Goal: Feedback & Contribution: Submit feedback/report problem

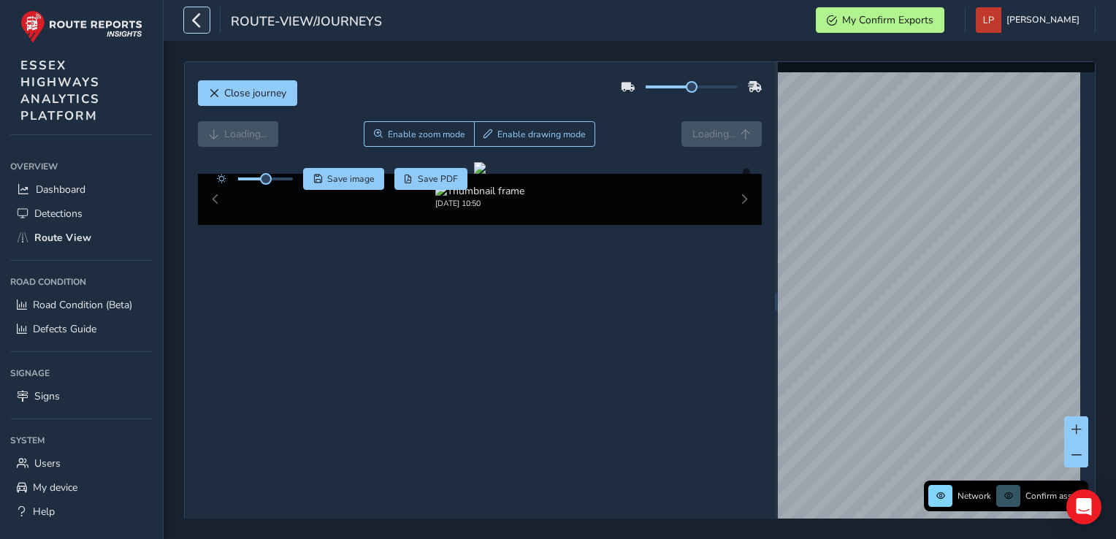
click at [197, 28] on icon "button" at bounding box center [196, 20] width 15 height 26
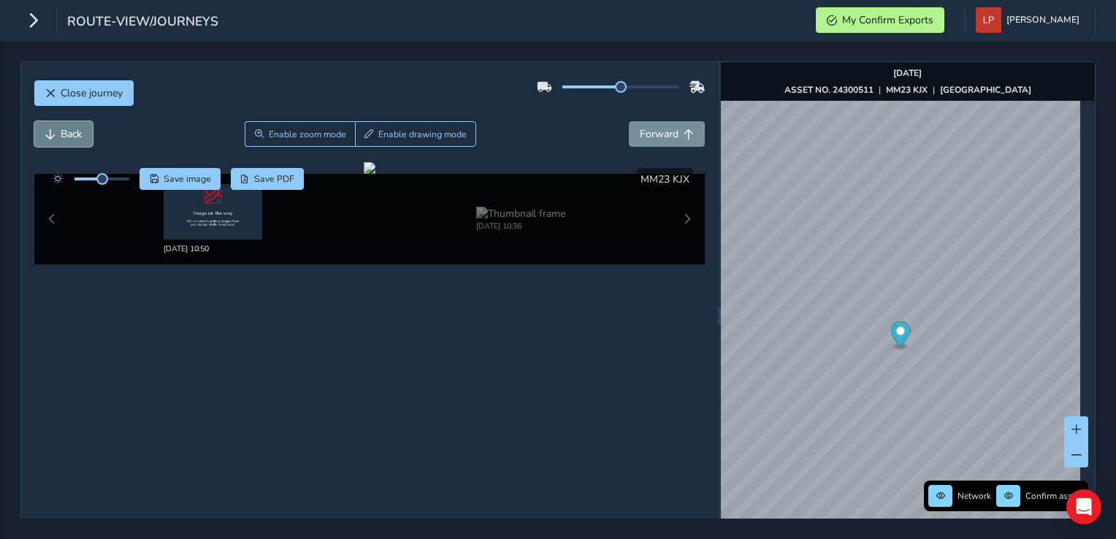
click at [71, 129] on span "Back" at bounding box center [71, 134] width 21 height 14
click at [61, 135] on span "Back" at bounding box center [71, 134] width 21 height 14
click at [54, 217] on div "[DATE] 10:50 [DATE] 10:36" at bounding box center [369, 219] width 671 height 91
click at [223, 216] on img at bounding box center [213, 212] width 99 height 56
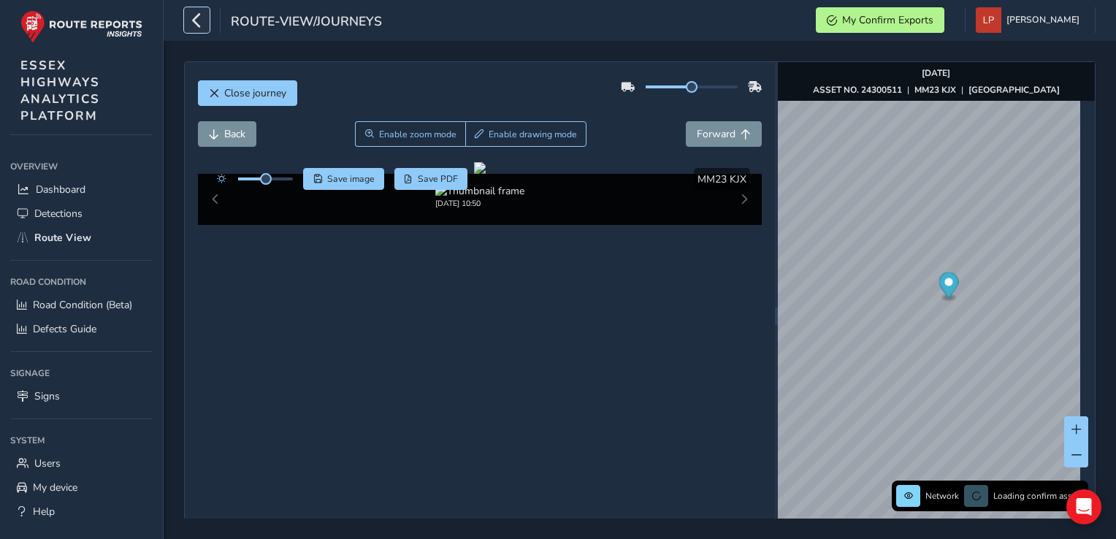
click at [196, 16] on icon "button" at bounding box center [196, 20] width 15 height 26
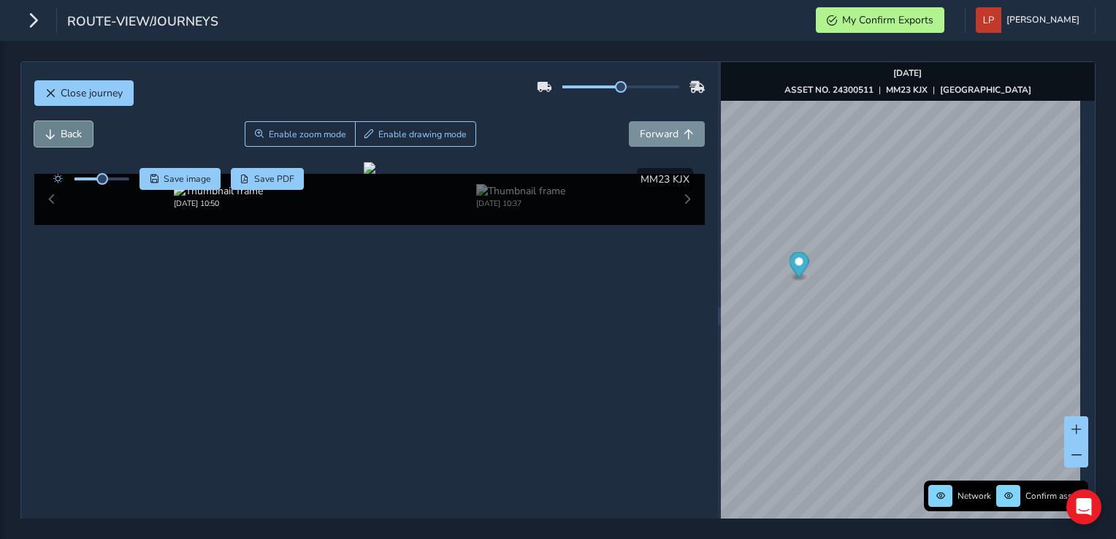
click at [58, 137] on button "Back" at bounding box center [63, 134] width 58 height 26
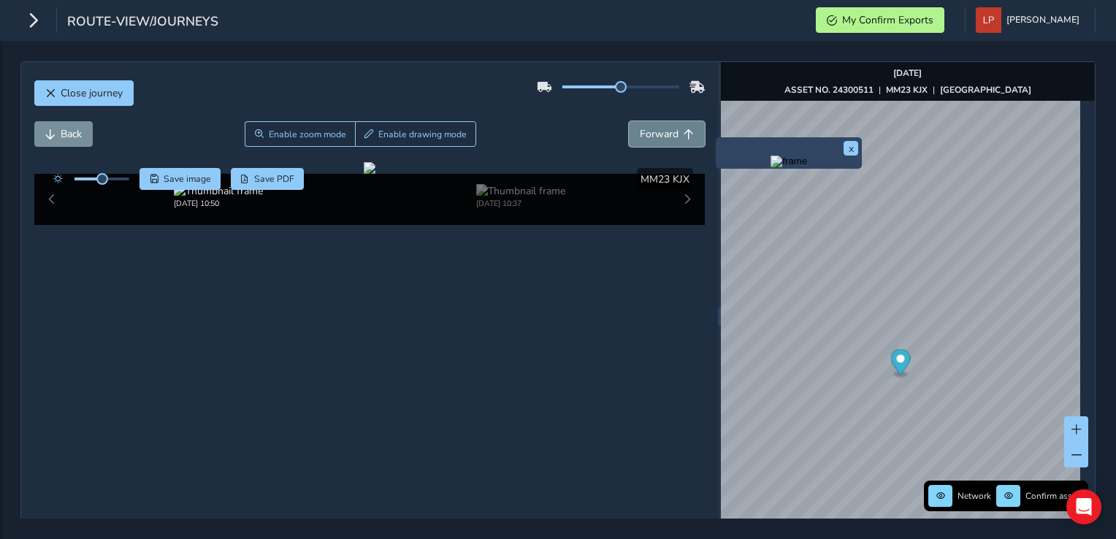
click at [684, 131] on span "Forward" at bounding box center [689, 134] width 10 height 10
click at [658, 130] on span "Forward" at bounding box center [659, 134] width 39 height 14
click at [682, 126] on button "Forward" at bounding box center [667, 134] width 76 height 26
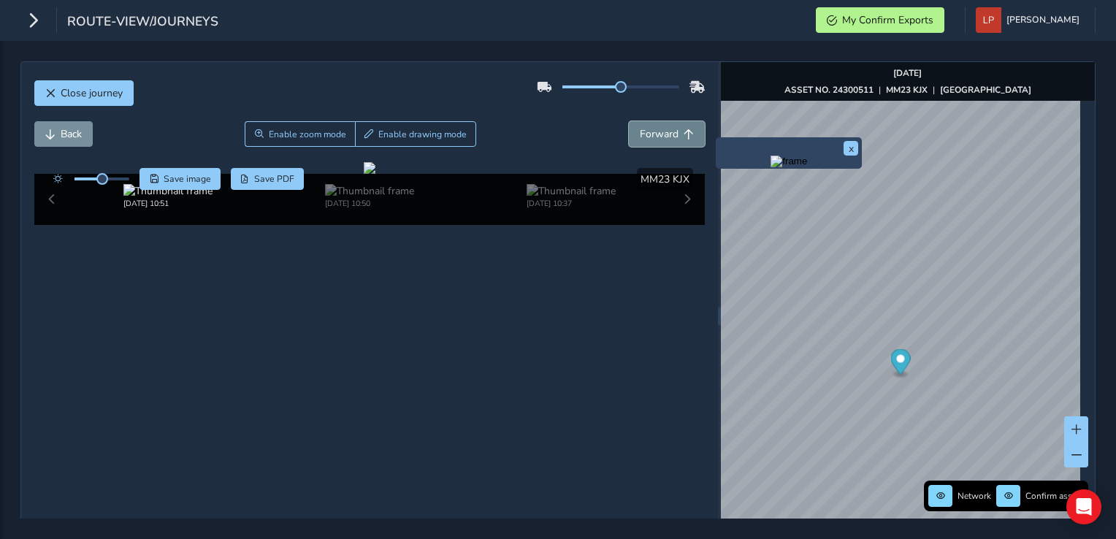
click at [681, 126] on button "Forward" at bounding box center [667, 134] width 76 height 26
click at [681, 127] on button "Forward" at bounding box center [667, 134] width 76 height 26
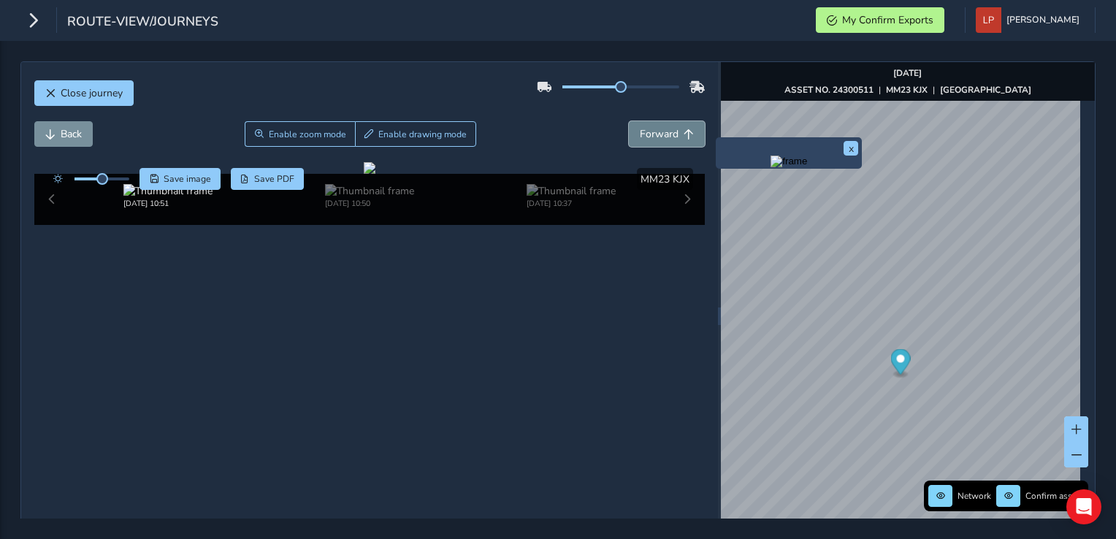
click at [682, 127] on button "Forward" at bounding box center [667, 134] width 76 height 26
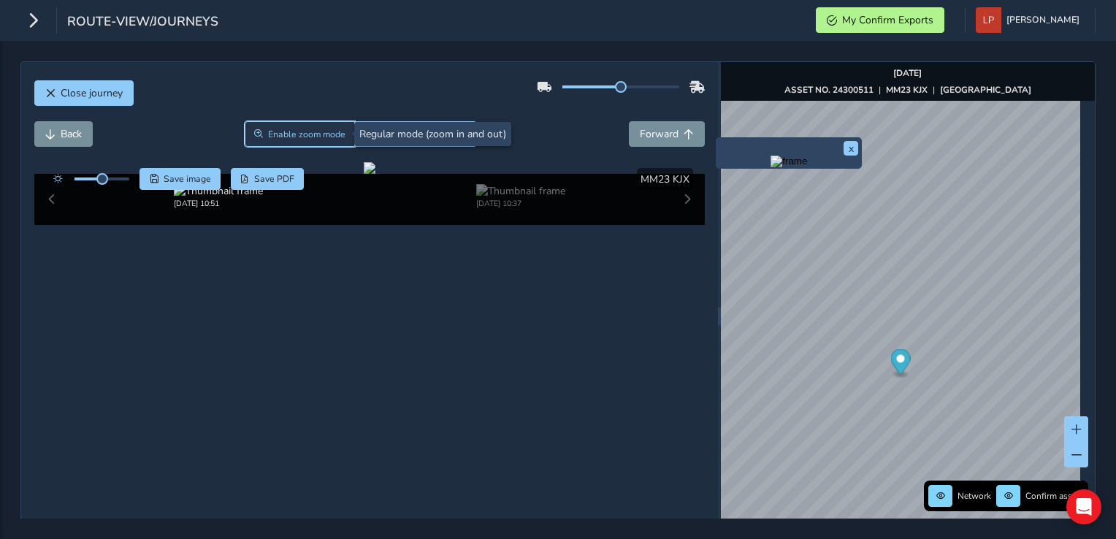
click at [293, 129] on span "Enable zoom mode" at bounding box center [306, 135] width 77 height 12
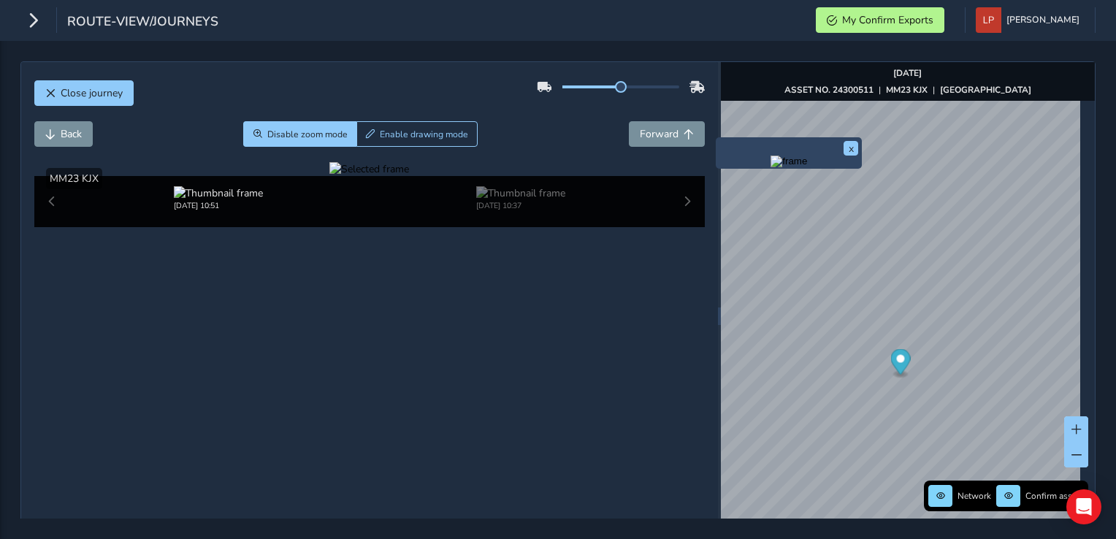
click at [329, 176] on div at bounding box center [369, 169] width 80 height 14
click at [319, 281] on img at bounding box center [764, 495] width 2104 height 1183
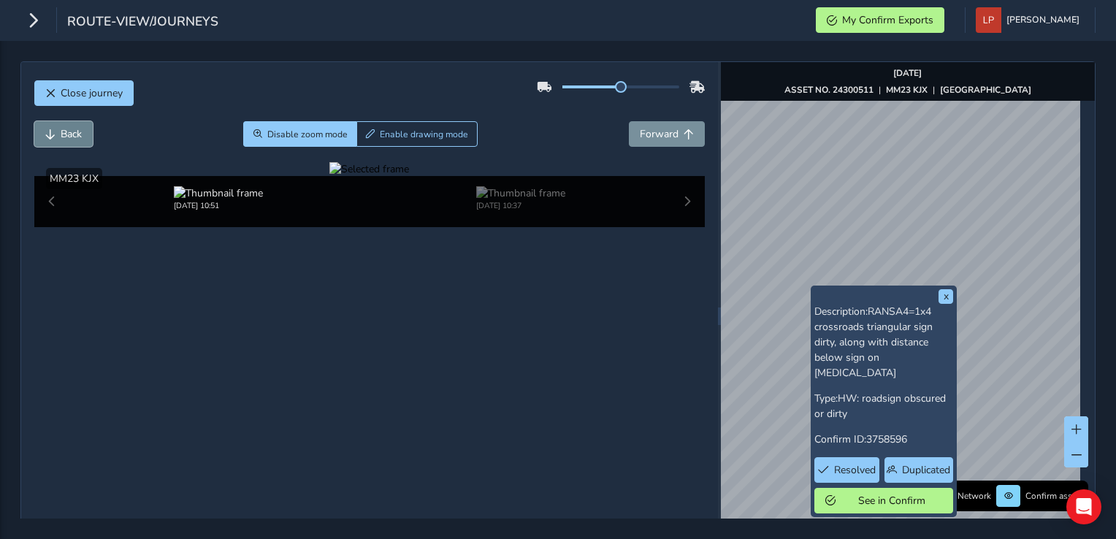
click at [42, 133] on button "Back" at bounding box center [63, 134] width 58 height 26
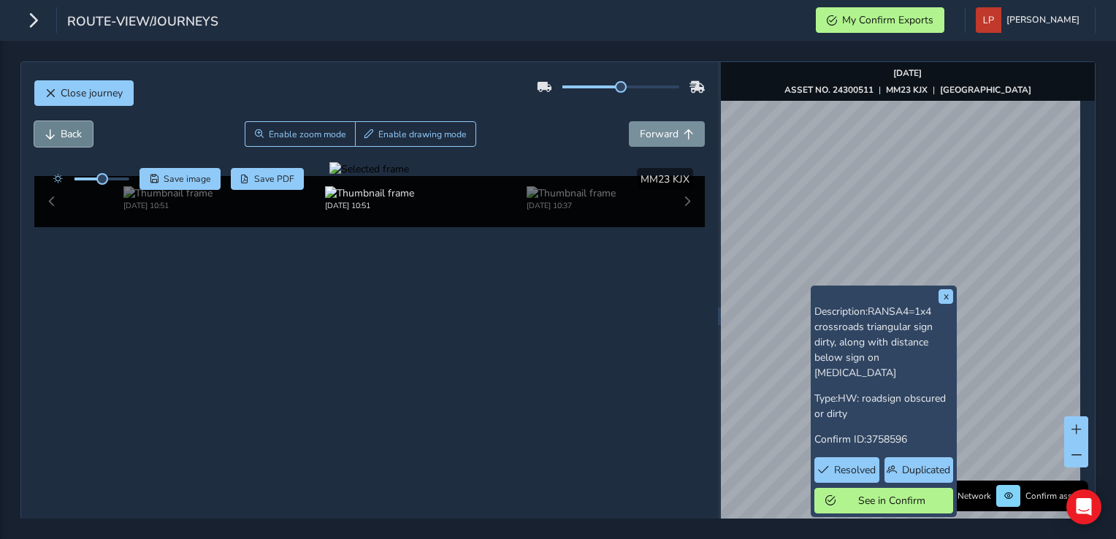
click at [42, 133] on button "Back" at bounding box center [63, 134] width 58 height 26
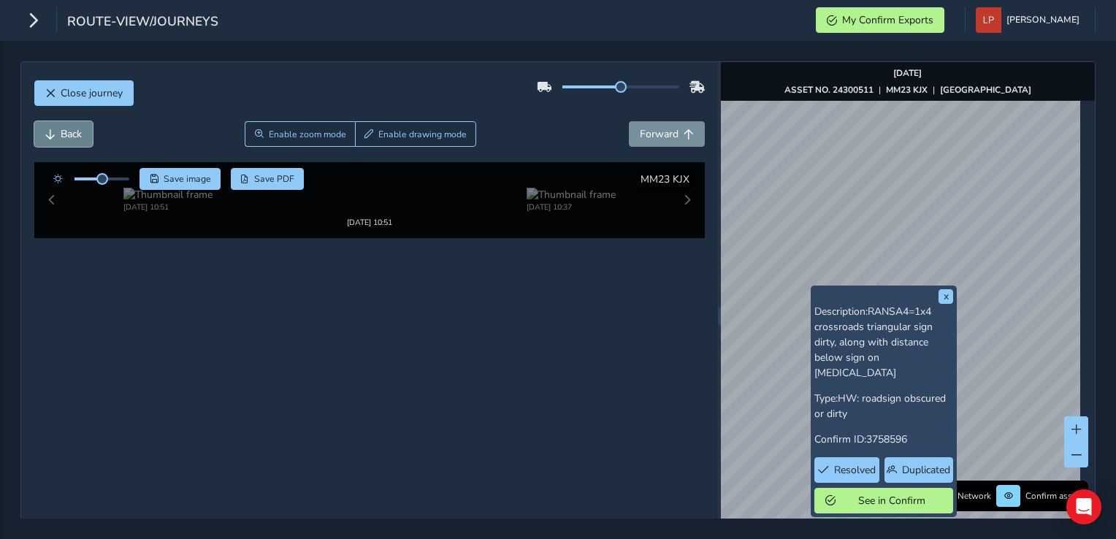
click at [42, 133] on button "Back" at bounding box center [63, 134] width 58 height 26
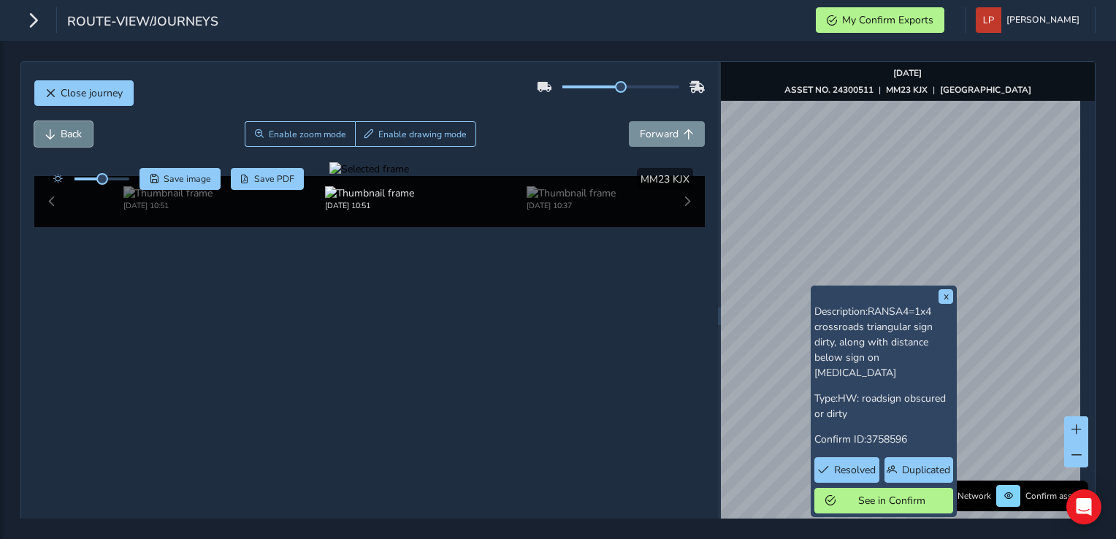
click at [42, 133] on button "Back" at bounding box center [63, 134] width 58 height 26
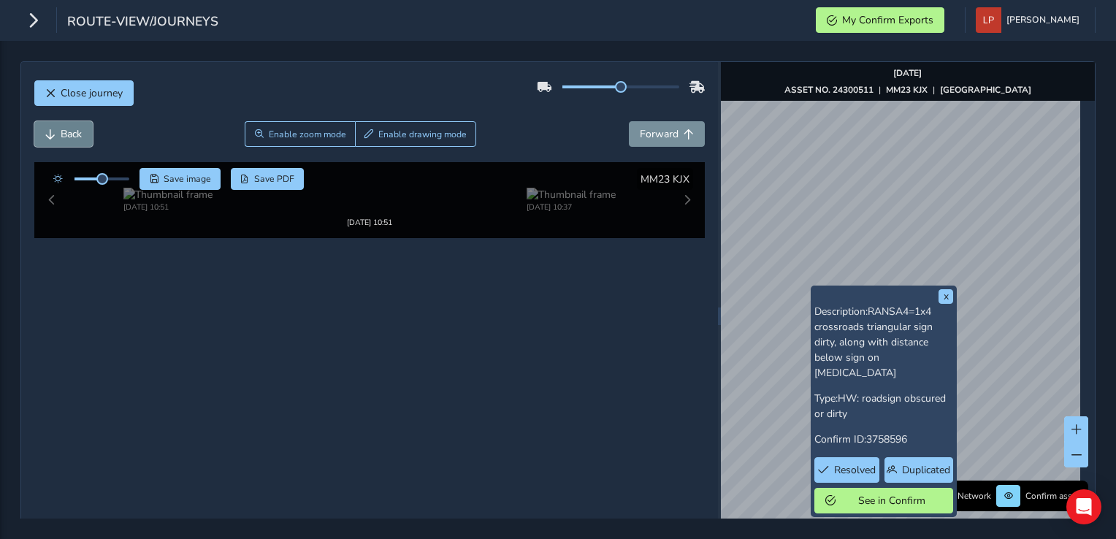
click at [42, 133] on button "Back" at bounding box center [63, 134] width 58 height 26
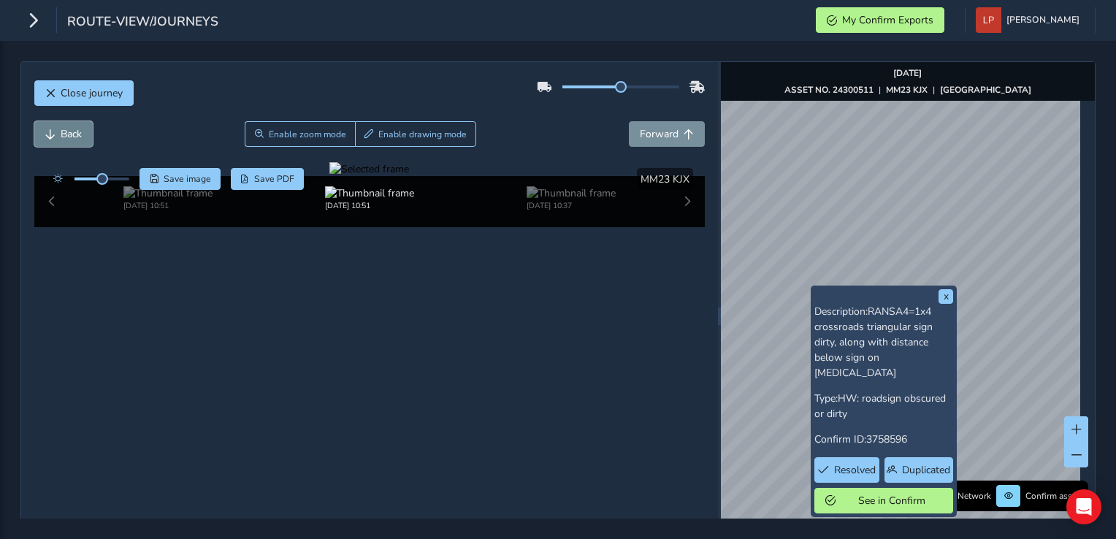
click at [42, 133] on button "Back" at bounding box center [63, 134] width 58 height 26
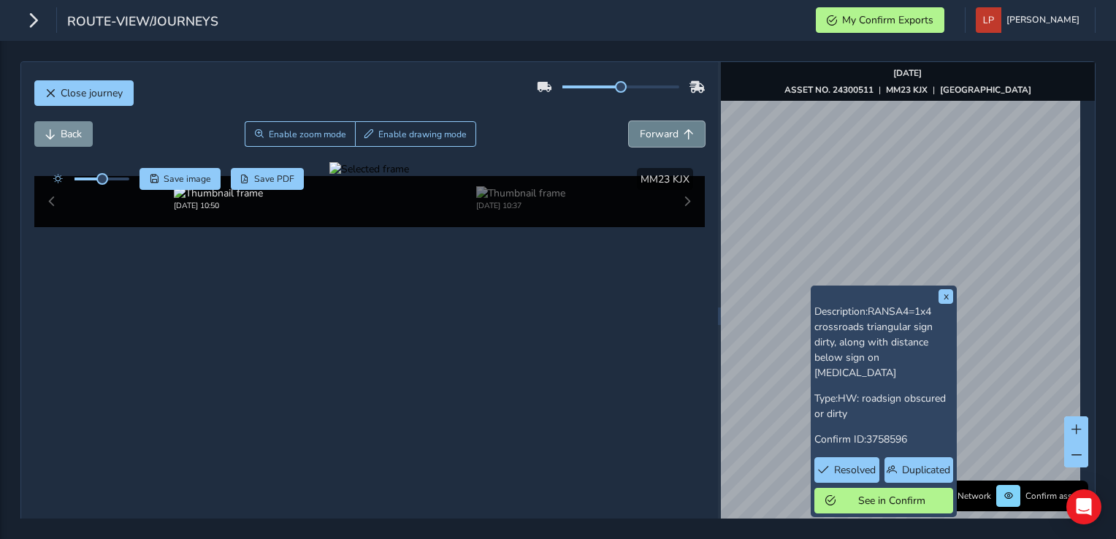
click at [640, 136] on span "Forward" at bounding box center [659, 134] width 39 height 14
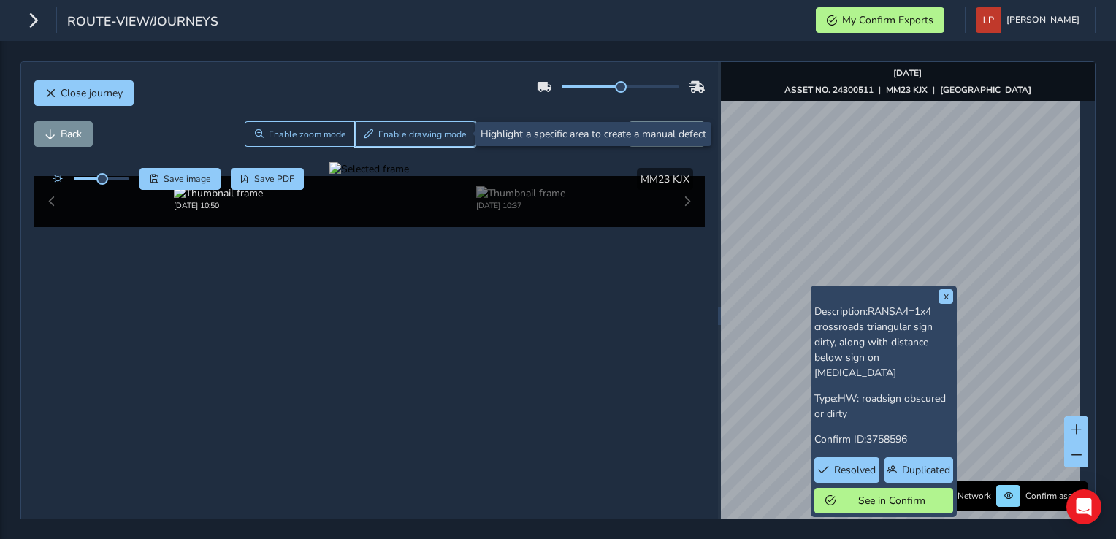
click at [362, 127] on button "Enable drawing mode" at bounding box center [416, 134] width 122 height 26
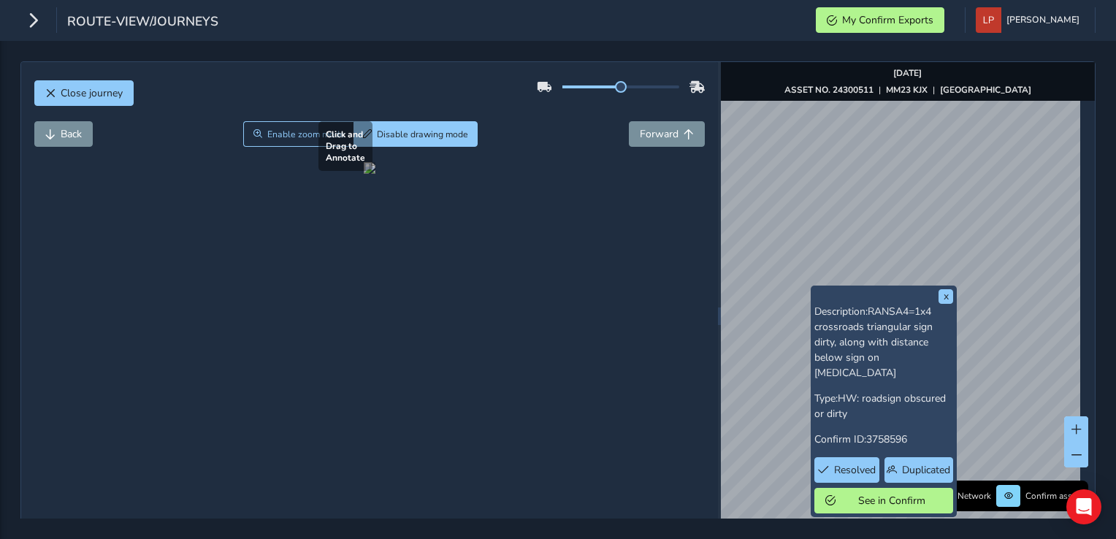
drag, startPoint x: 156, startPoint y: 200, endPoint x: 322, endPoint y: 451, distance: 301.1
click at [364, 174] on div at bounding box center [370, 168] width 12 height 12
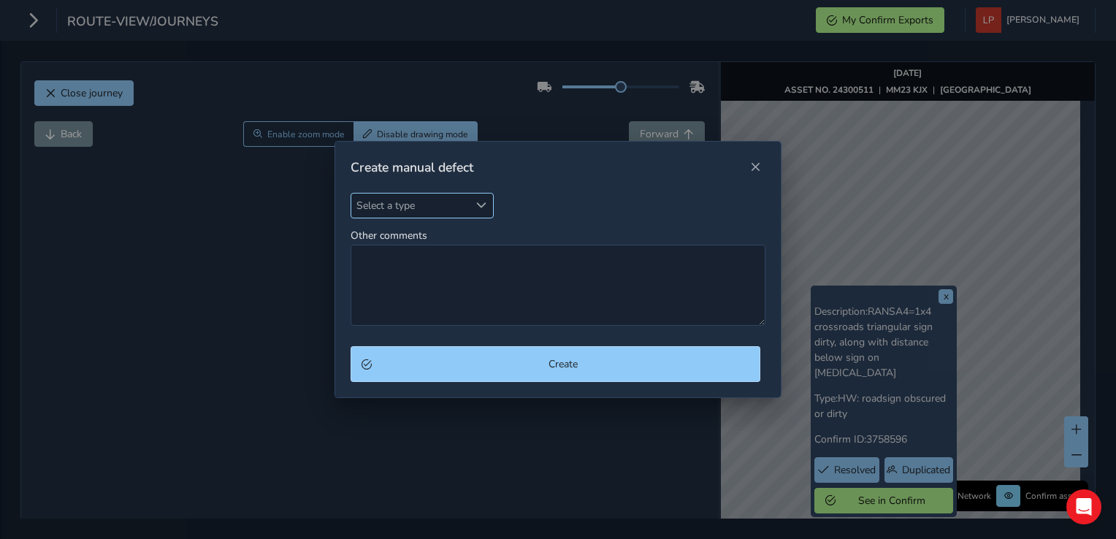
click at [445, 209] on span "Select a type" at bounding box center [410, 206] width 118 height 24
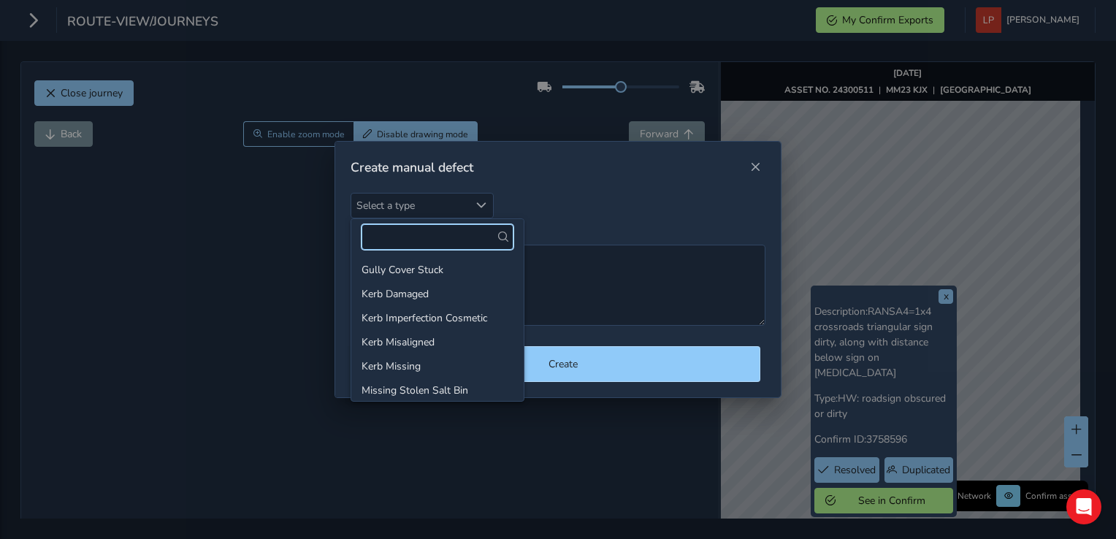
scroll to position [292, 0]
click at [449, 373] on li "Overgrown Vegetation (ext)" at bounding box center [437, 366] width 172 height 24
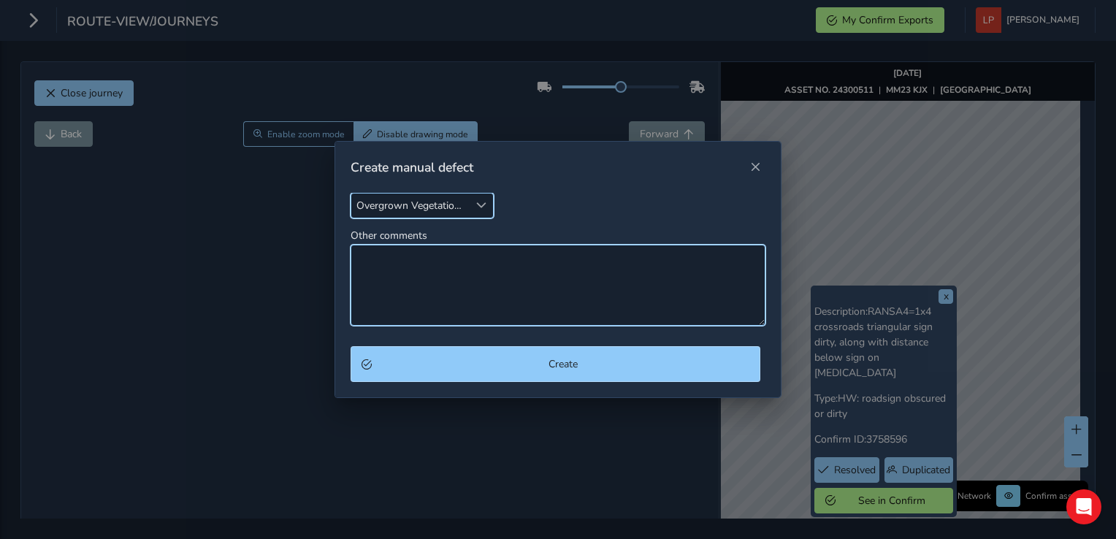
click at [441, 278] on textarea "Other comments" at bounding box center [558, 285] width 414 height 81
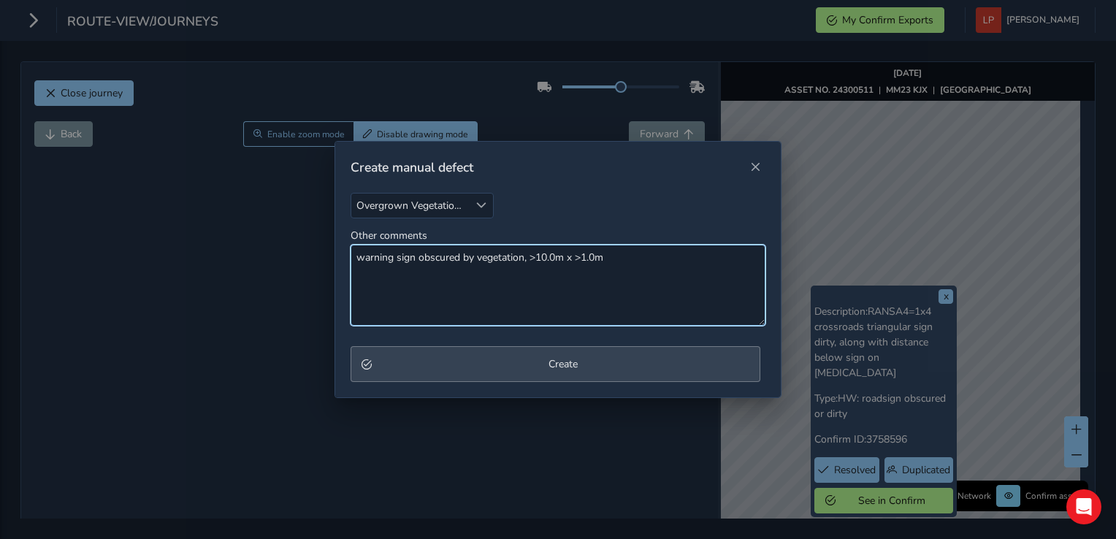
type textarea "warning sign obscured by vegetation, >10.0m x >1.0m"
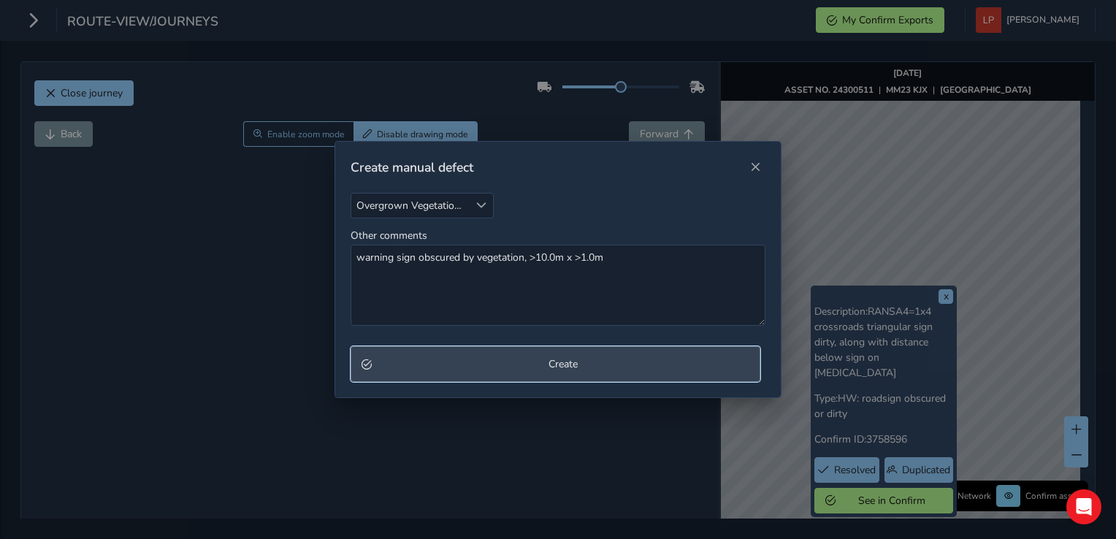
click at [600, 367] on span "Create" at bounding box center [563, 364] width 372 height 14
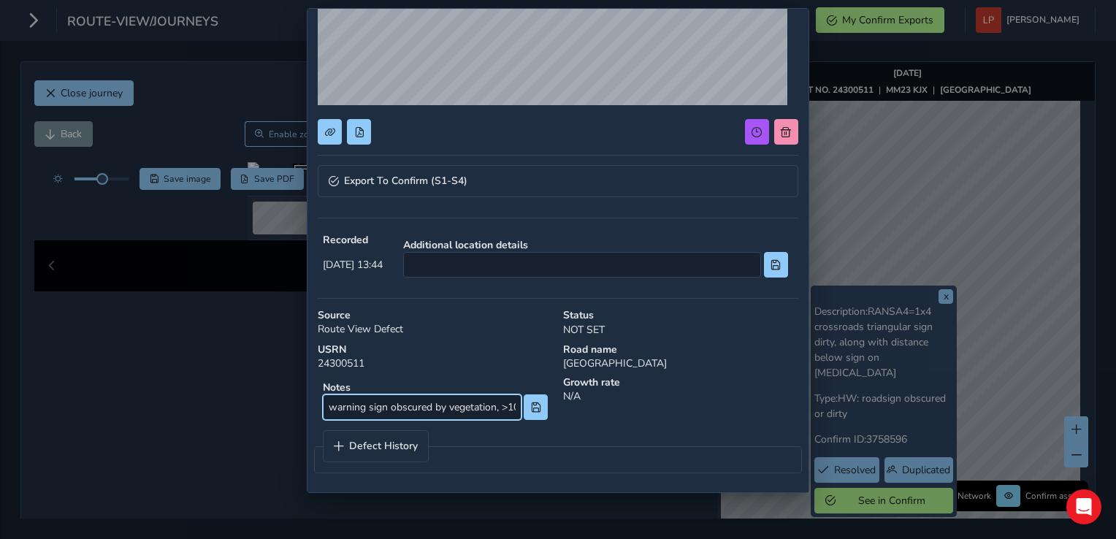
scroll to position [0, 68]
drag, startPoint x: 327, startPoint y: 408, endPoint x: 589, endPoint y: 397, distance: 261.8
click at [589, 397] on div "Notes warning sign obscured by vegetation, >10.0m x >1.0m Growth rate N/A" at bounding box center [558, 400] width 491 height 60
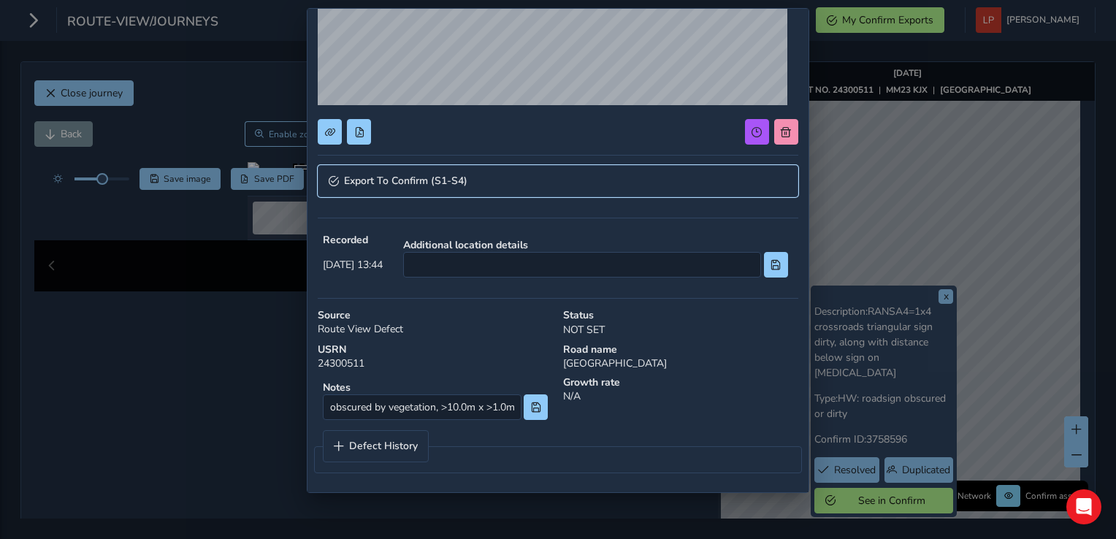
click at [461, 177] on span "Export To Confirm (S1-S4)" at bounding box center [405, 181] width 123 height 10
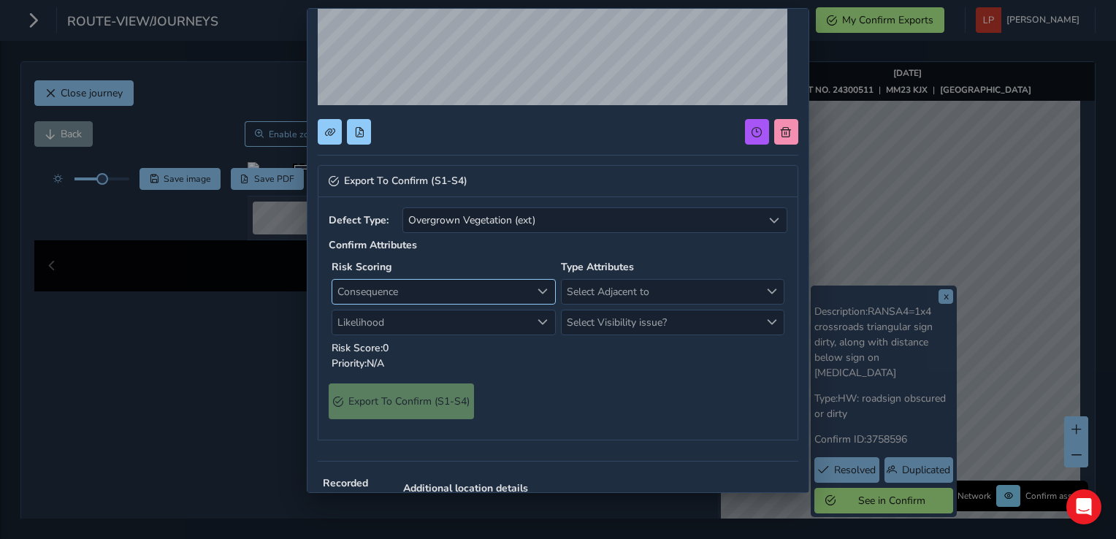
click at [454, 286] on span "Consequence" at bounding box center [431, 292] width 199 height 24
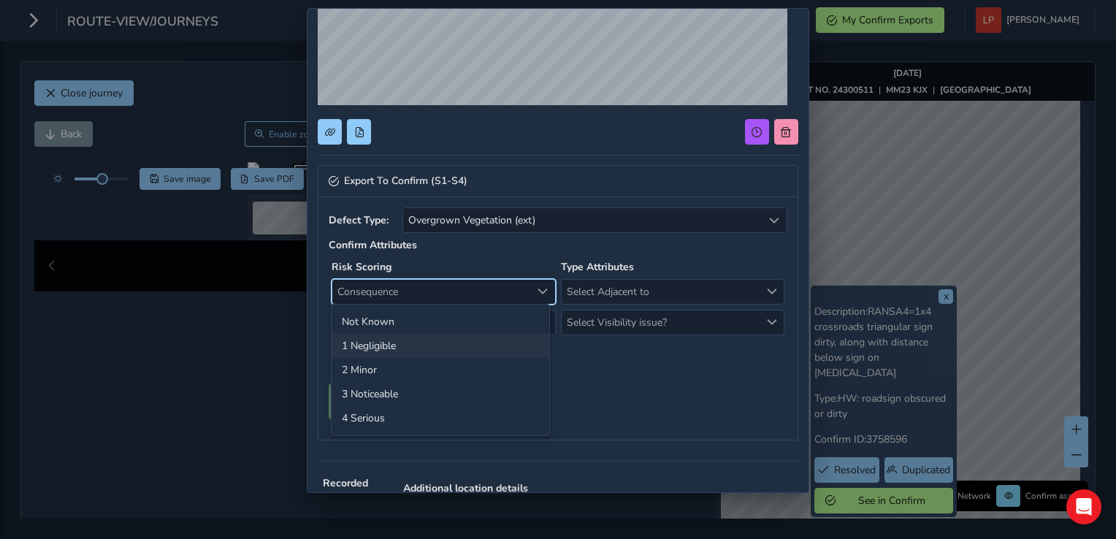
click at [383, 350] on li "1 Negligible" at bounding box center [441, 346] width 218 height 24
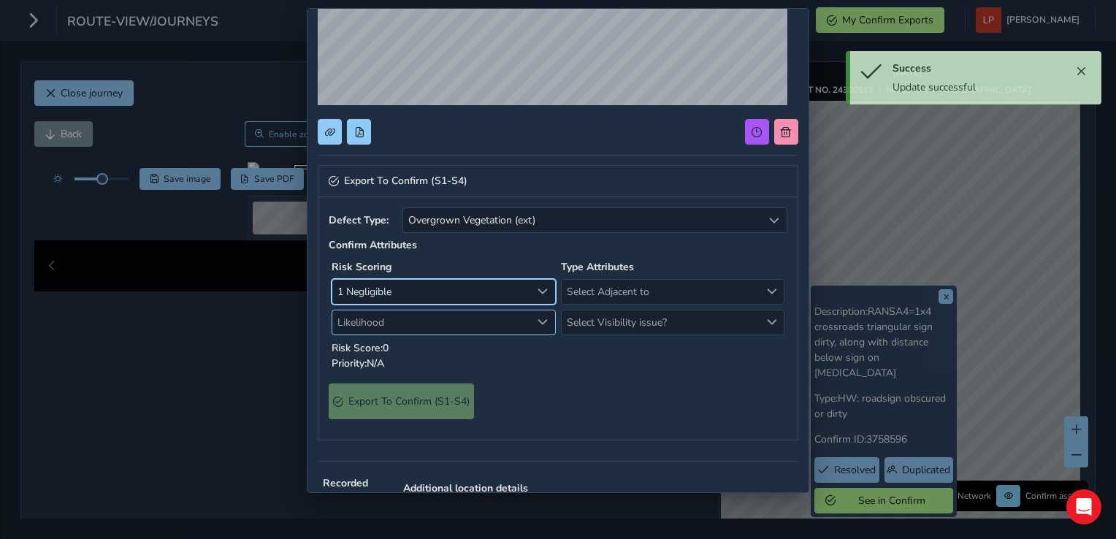
click at [371, 315] on span "Likelihood" at bounding box center [431, 322] width 199 height 24
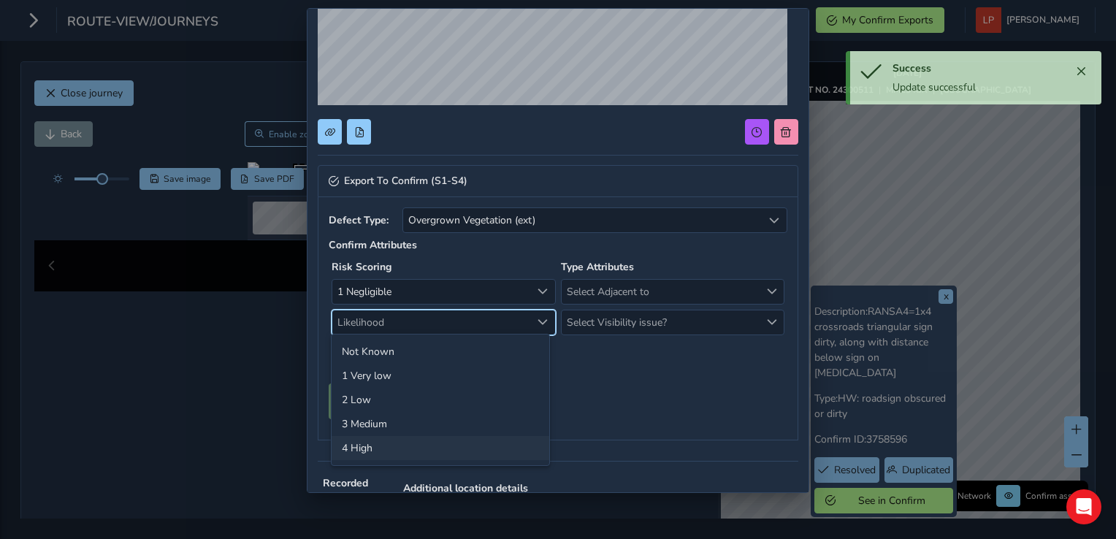
click at [382, 446] on li "4 High" at bounding box center [441, 448] width 218 height 24
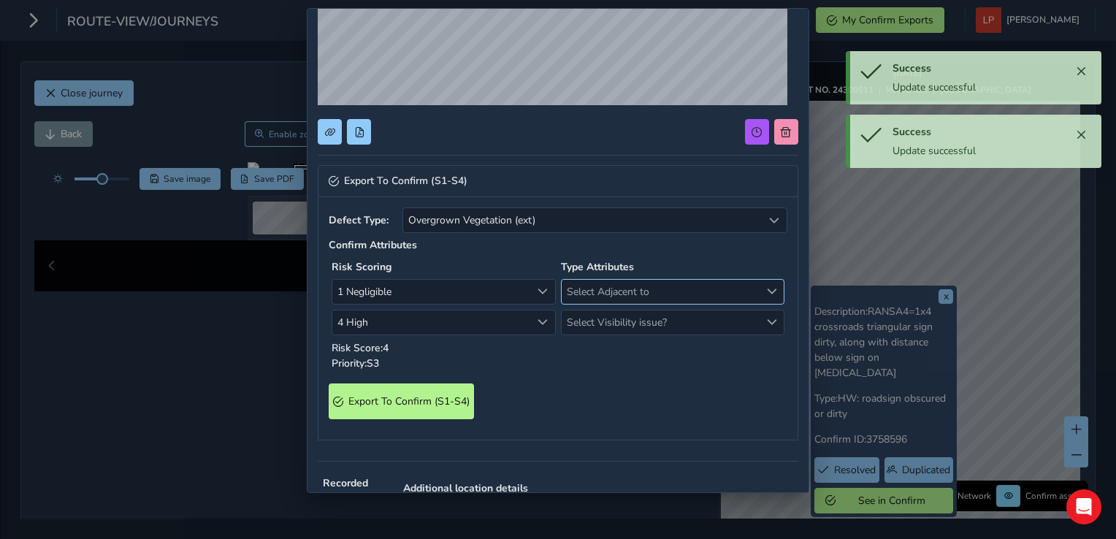
click at [616, 286] on span "Select Adjacent to" at bounding box center [661, 292] width 199 height 24
click at [608, 316] on li "Carriageway" at bounding box center [665, 322] width 218 height 24
click at [606, 311] on span "Select Visibility issue?" at bounding box center [661, 322] width 199 height 24
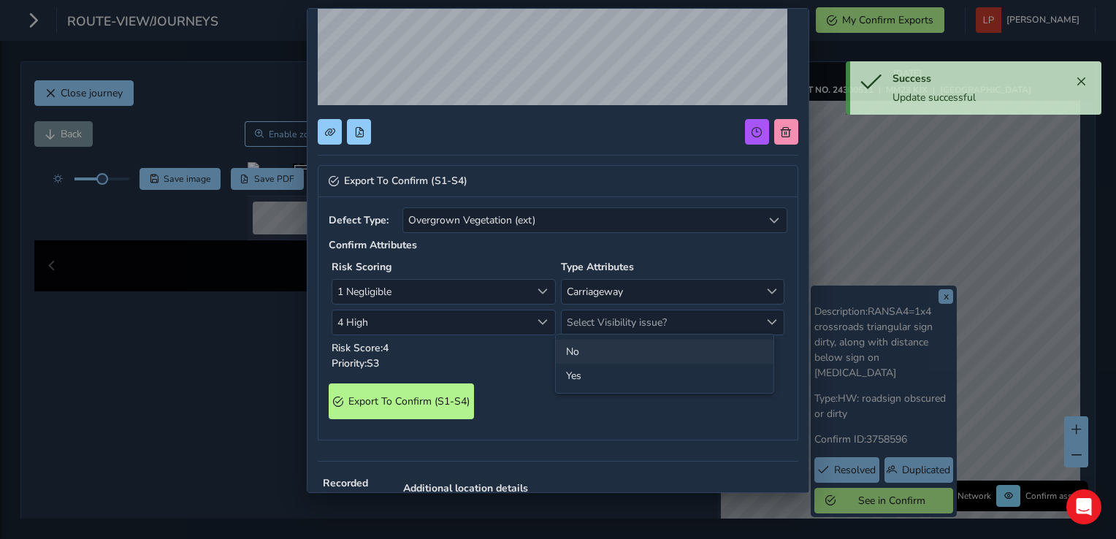
click at [572, 349] on li "No" at bounding box center [665, 352] width 218 height 24
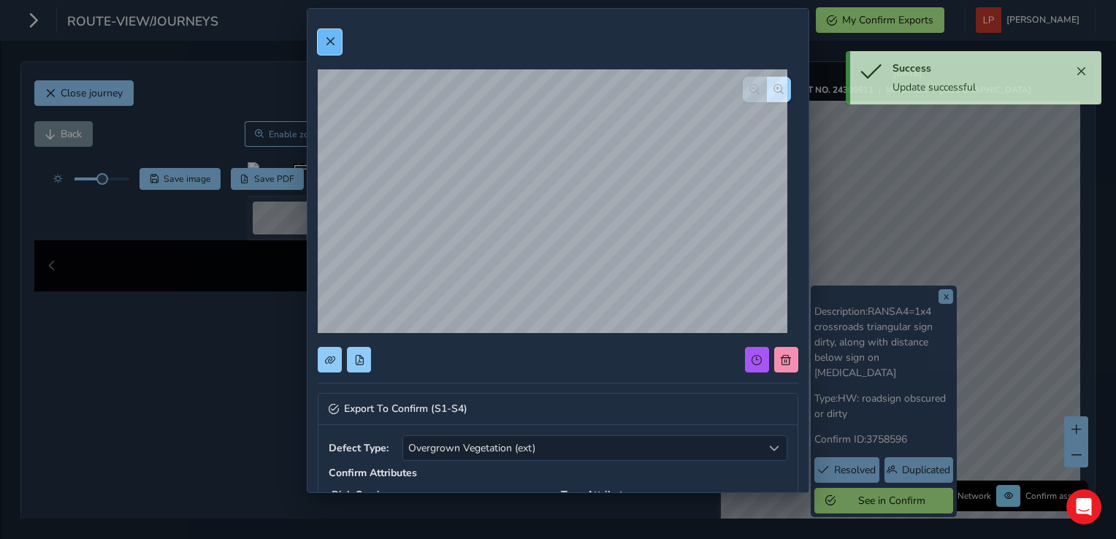
click at [332, 42] on span at bounding box center [330, 42] width 10 height 10
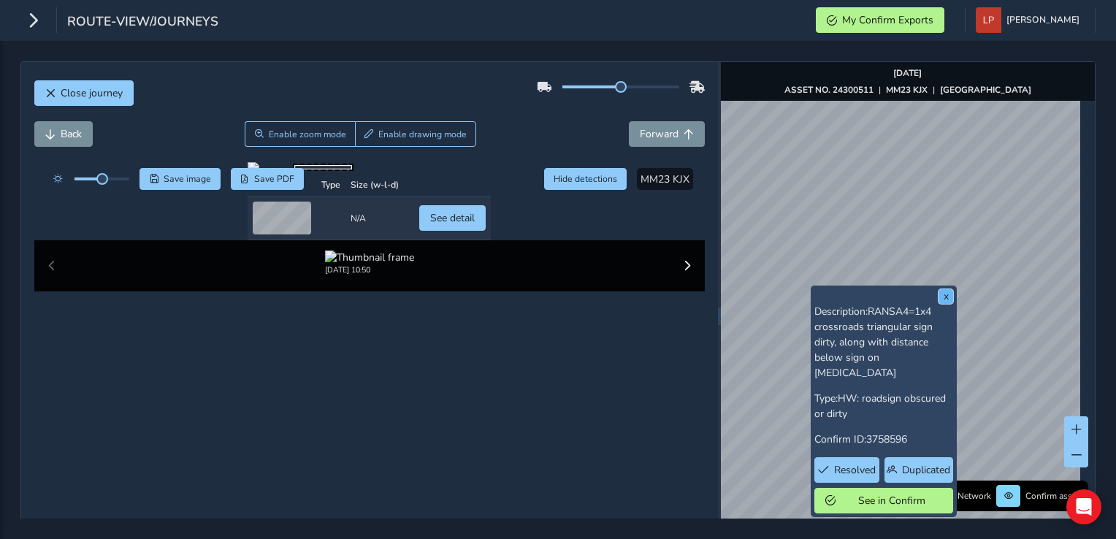
click at [950, 300] on button "x" at bounding box center [946, 296] width 15 height 15
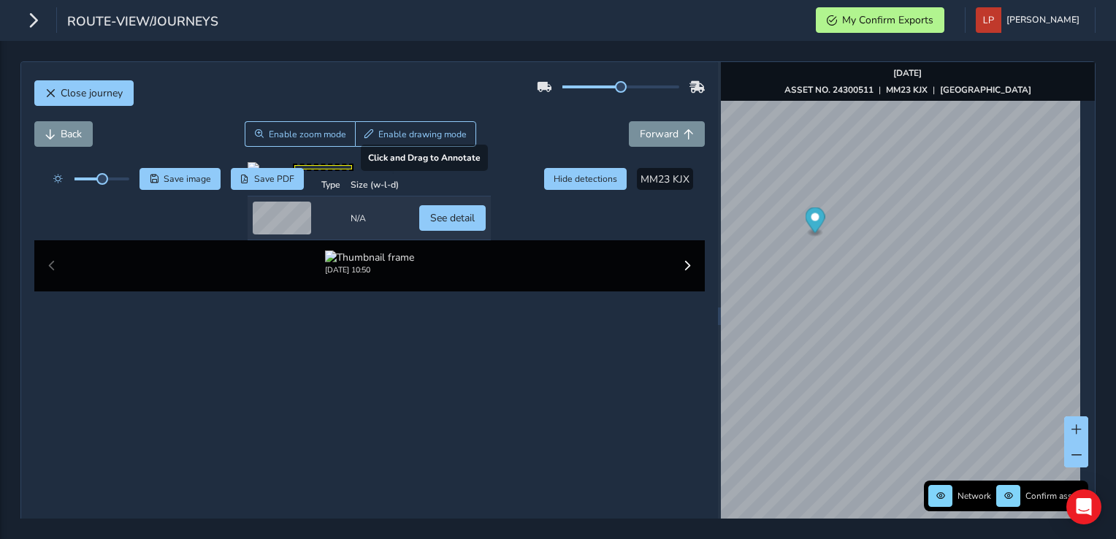
click at [248, 174] on div at bounding box center [369, 168] width 243 height 12
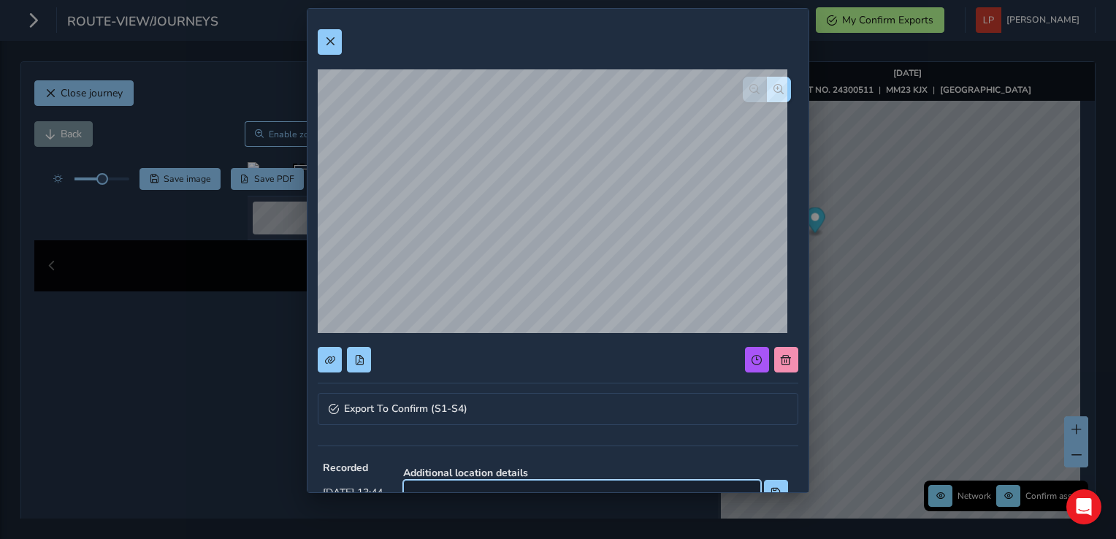
click at [455, 486] on input at bounding box center [582, 493] width 358 height 26
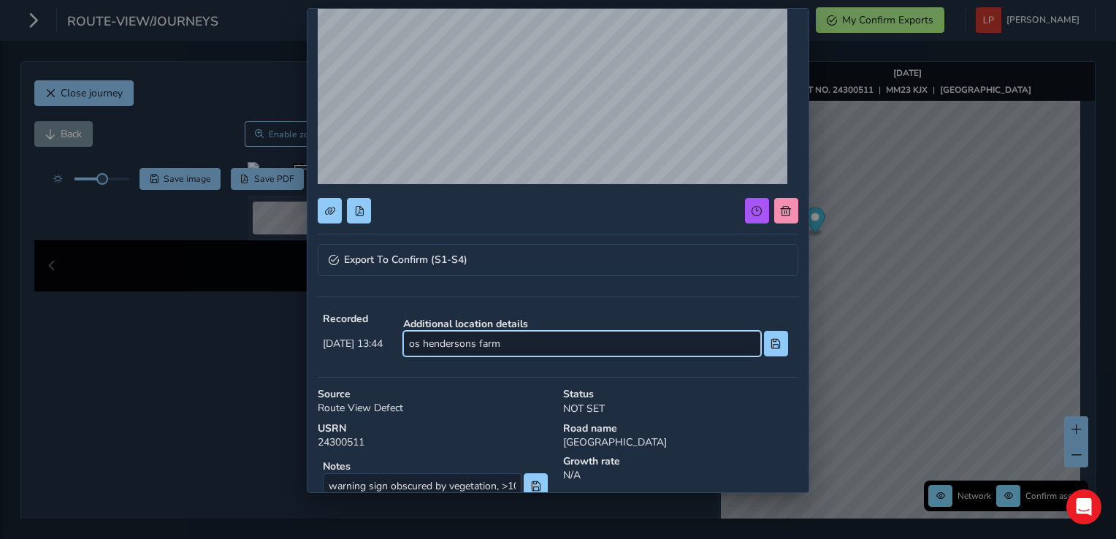
scroll to position [152, 0]
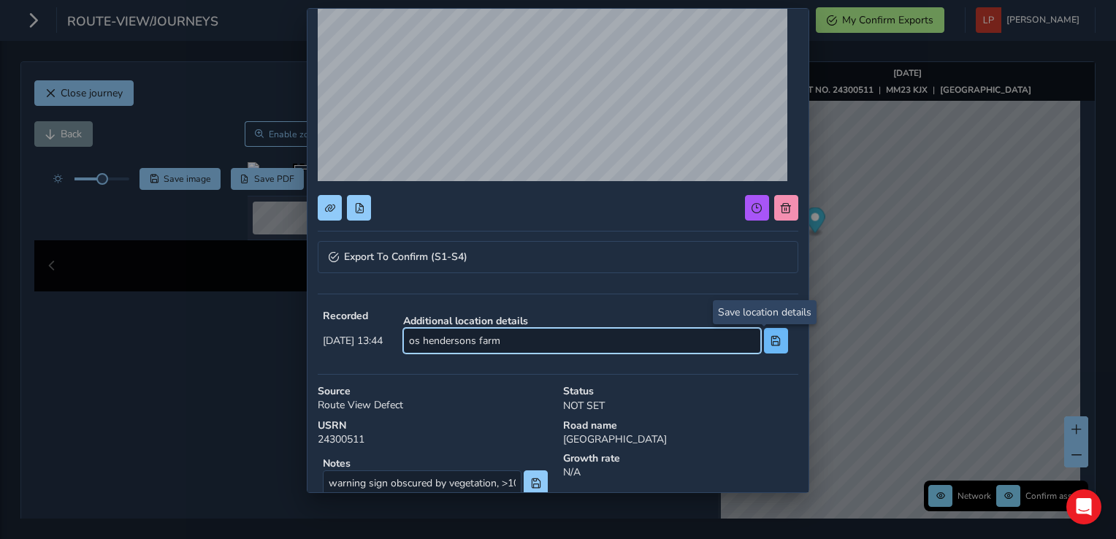
type input "os hendersons farm"
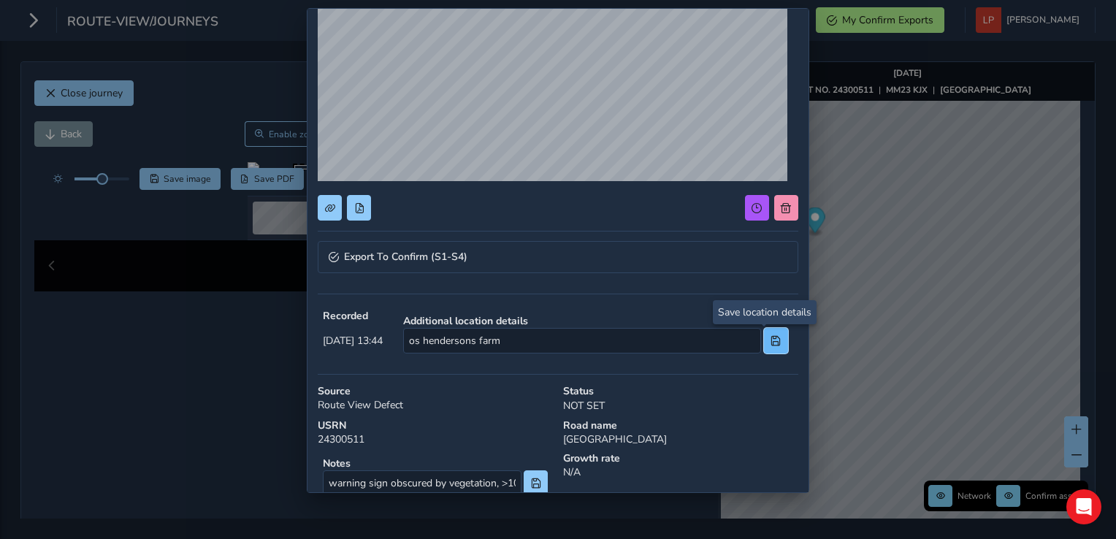
click at [771, 340] on span at bounding box center [776, 341] width 10 height 10
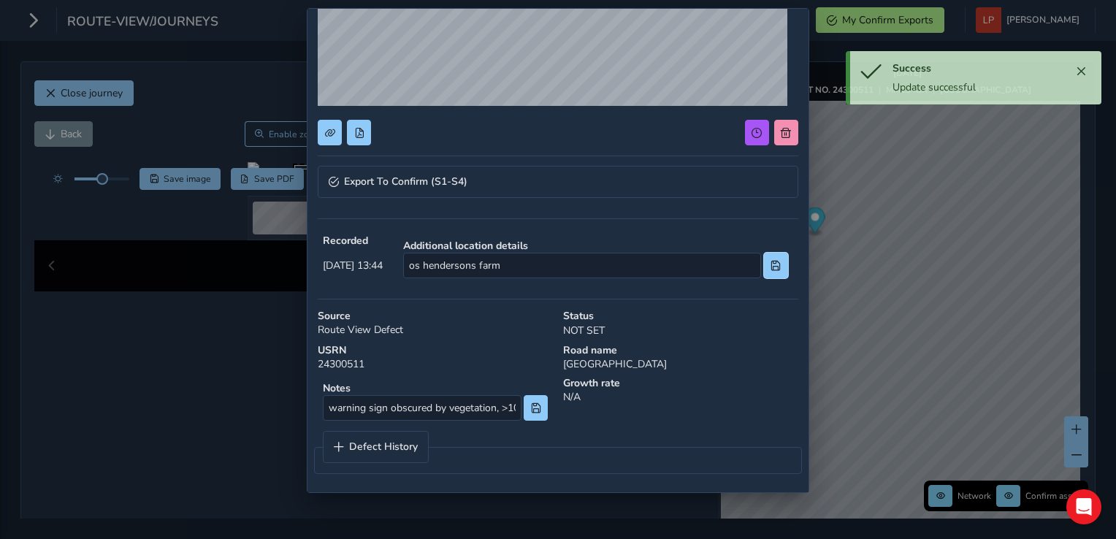
scroll to position [228, 0]
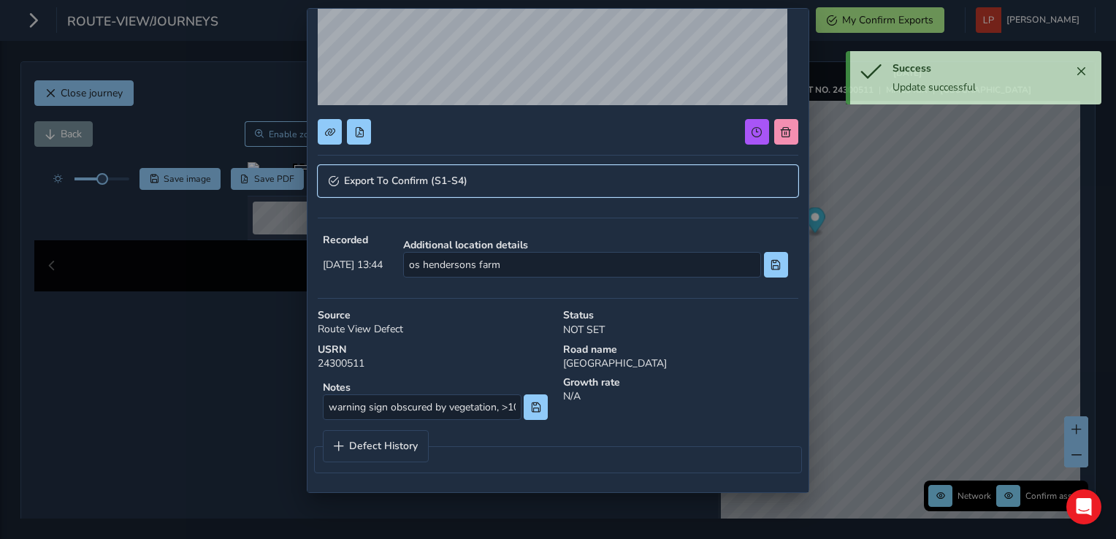
click at [447, 177] on span "Export To Confirm (S1-S4)" at bounding box center [405, 181] width 123 height 10
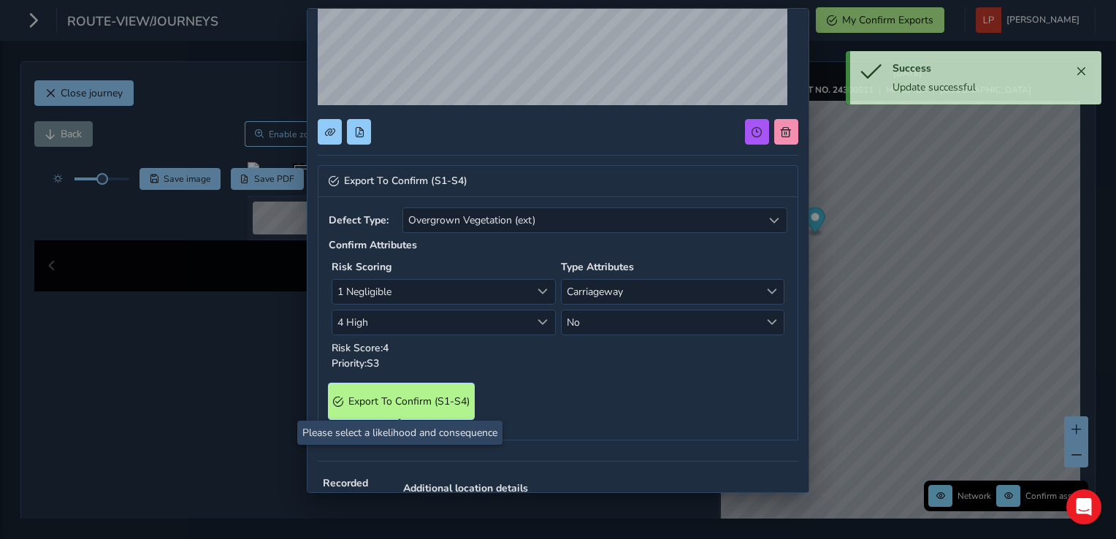
click at [427, 413] on S4\) "Export To Confirm (S1-S4)" at bounding box center [401, 402] width 145 height 36
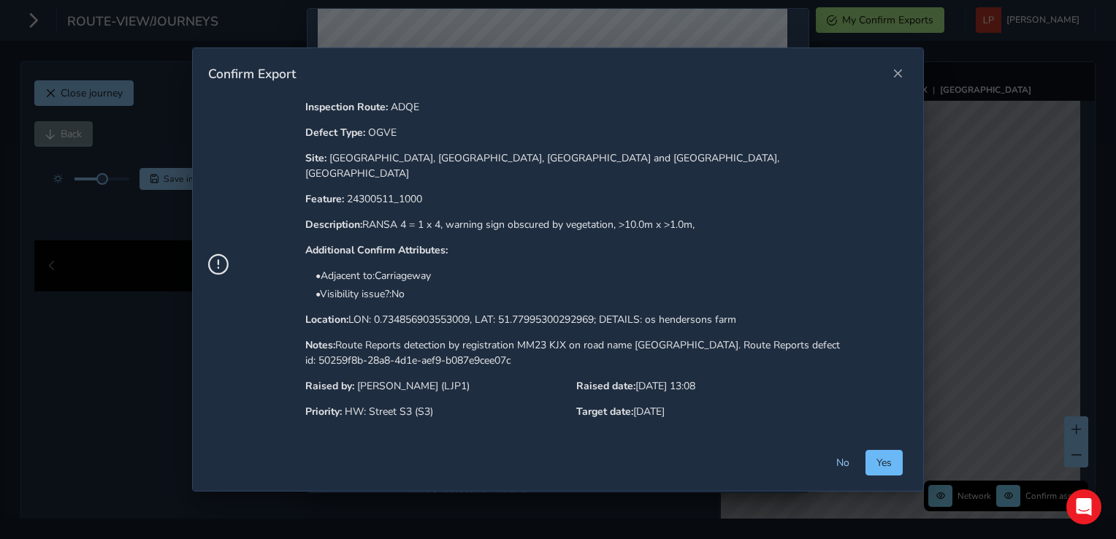
click at [893, 450] on button "Yes" at bounding box center [884, 463] width 37 height 26
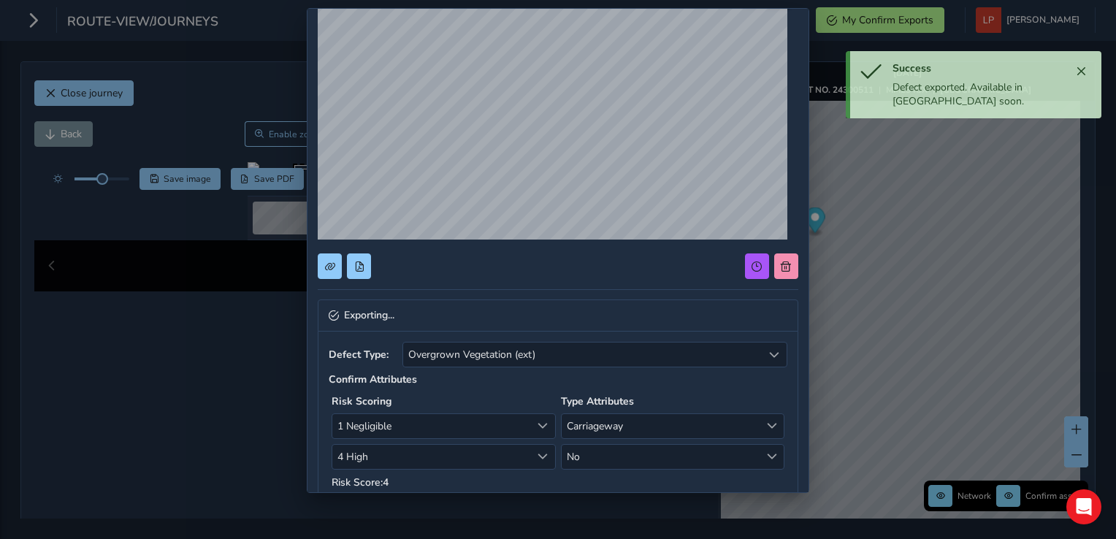
scroll to position [0, 0]
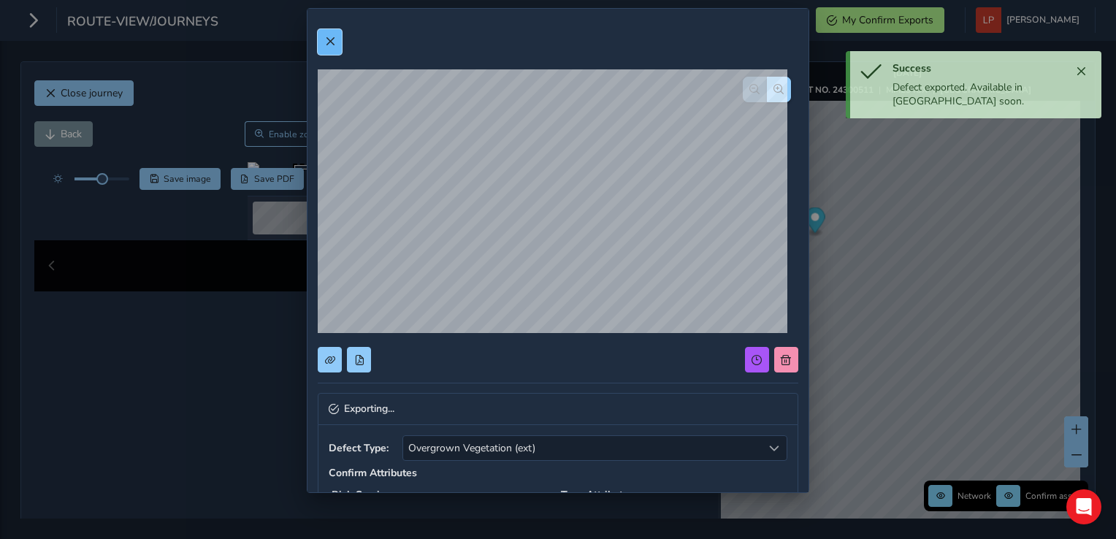
click at [332, 42] on span at bounding box center [330, 42] width 10 height 10
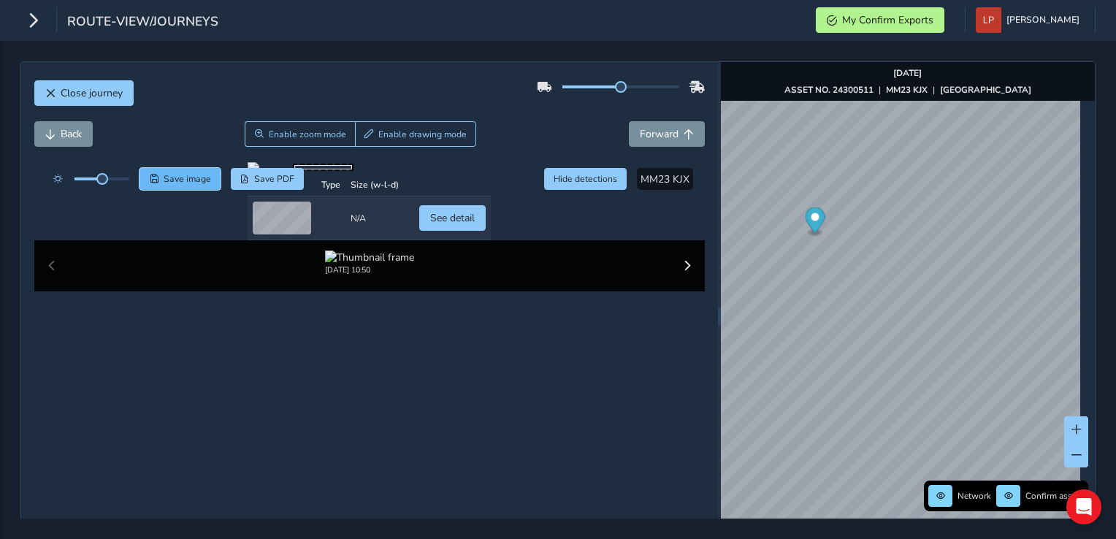
click at [193, 180] on span "Save image" at bounding box center [187, 179] width 47 height 12
click at [62, 130] on span "Back" at bounding box center [71, 134] width 21 height 14
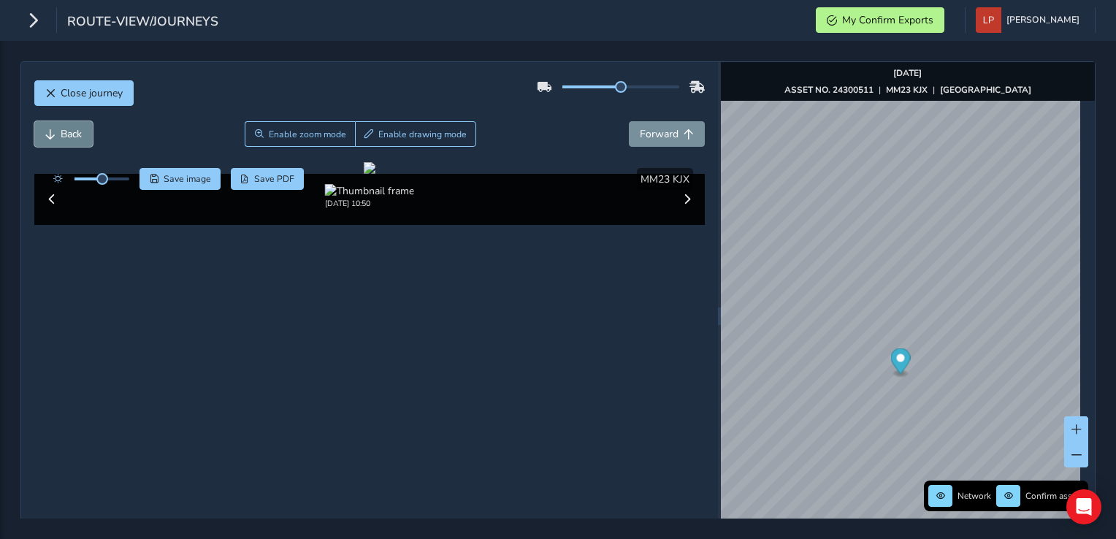
click at [62, 130] on span "Back" at bounding box center [71, 134] width 21 height 14
click at [196, 180] on span "Save image" at bounding box center [187, 179] width 47 height 12
click at [650, 138] on span "Forward" at bounding box center [659, 134] width 39 height 14
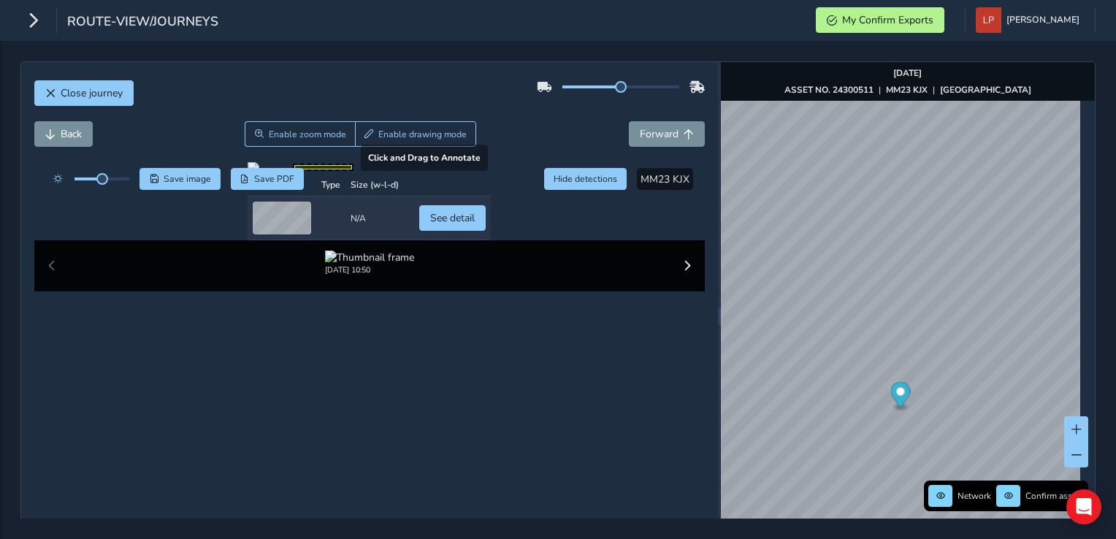
click at [248, 174] on div at bounding box center [369, 168] width 243 height 12
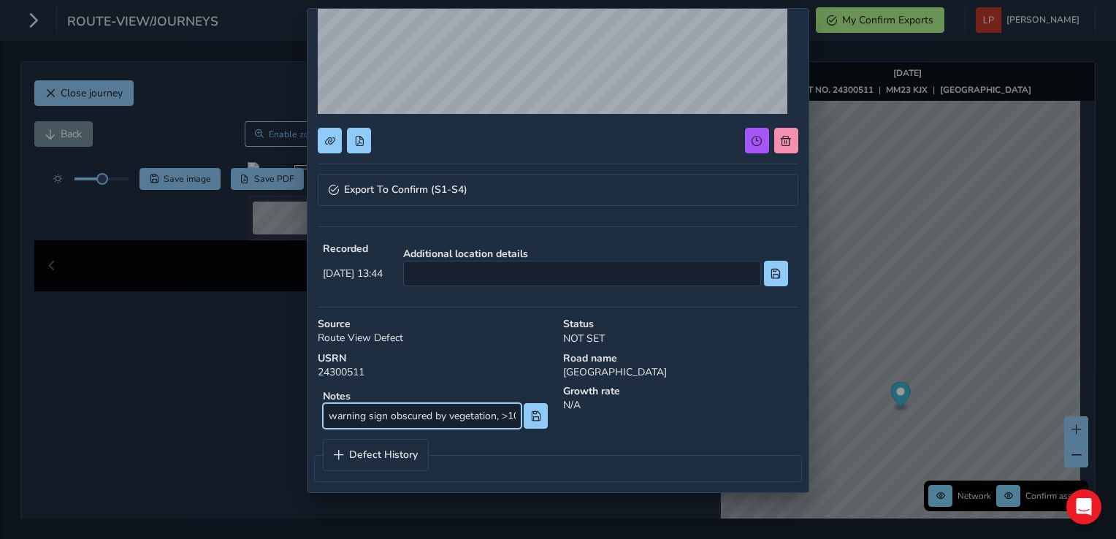
scroll to position [0, 68]
drag, startPoint x: 327, startPoint y: 413, endPoint x: 614, endPoint y: 408, distance: 287.1
click at [614, 408] on div "Notes warning sign obscured by vegetation, >10.0m x >1.0m Growth rate N/A" at bounding box center [558, 409] width 491 height 60
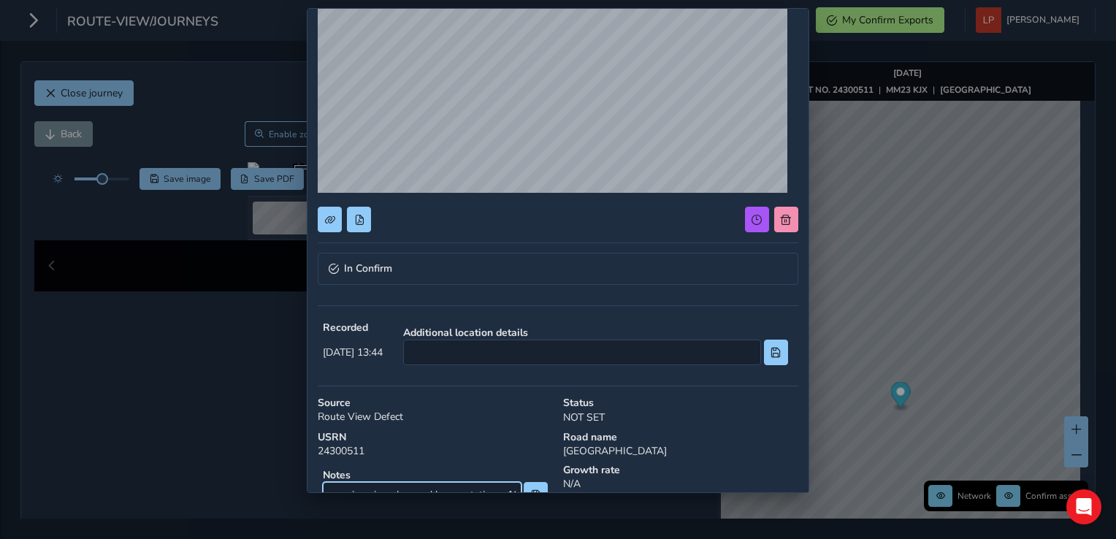
scroll to position [0, 0]
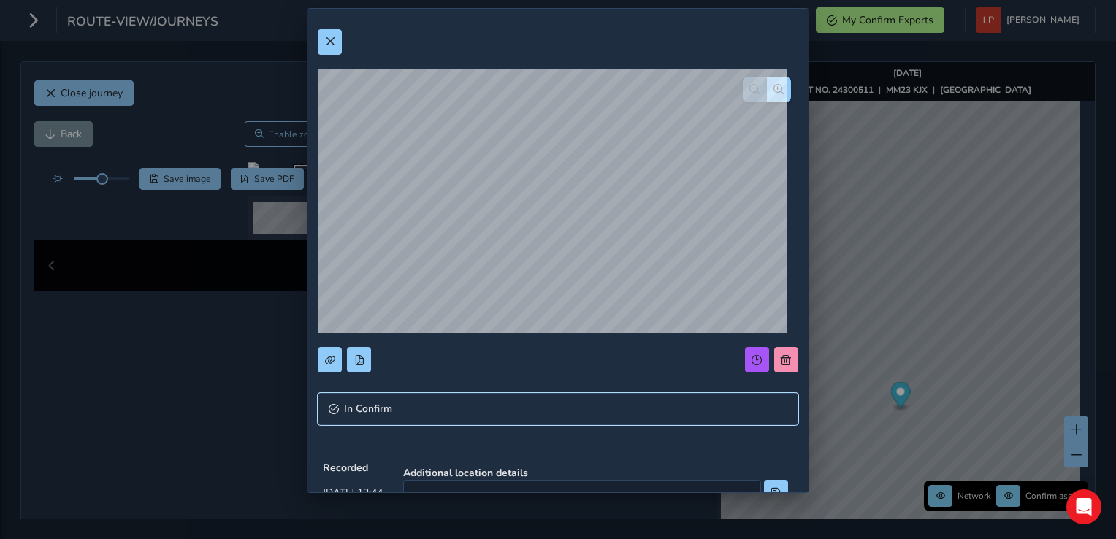
click at [373, 411] on span "In Confirm" at bounding box center [368, 409] width 48 height 10
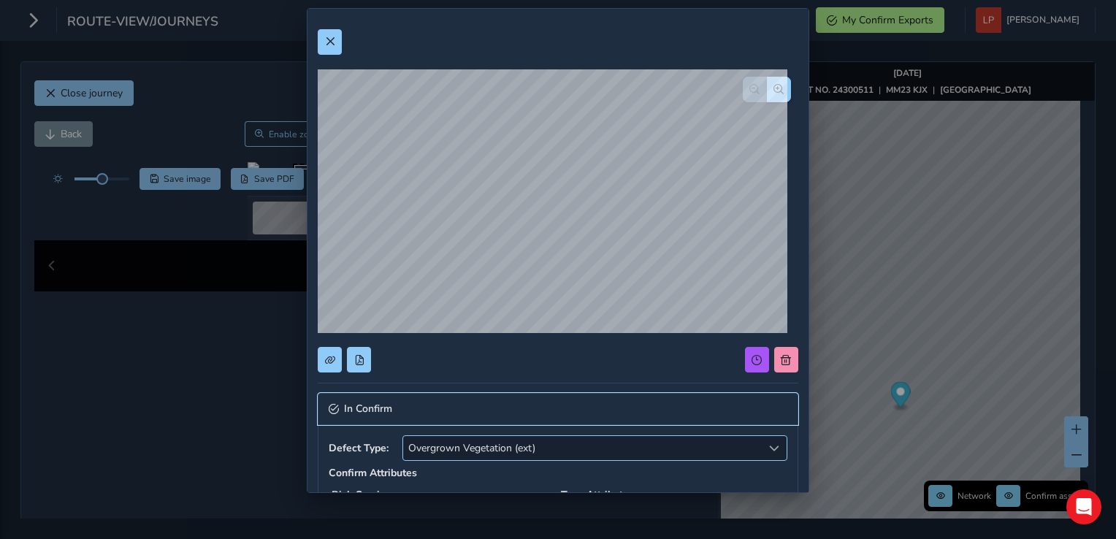
scroll to position [219, 0]
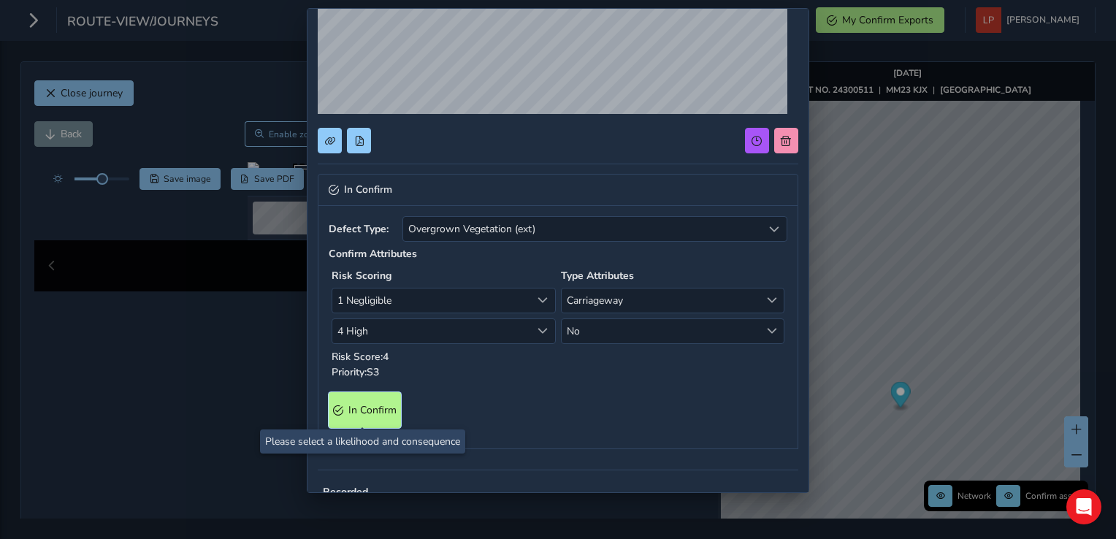
click at [375, 415] on span "In Confirm" at bounding box center [372, 410] width 48 height 14
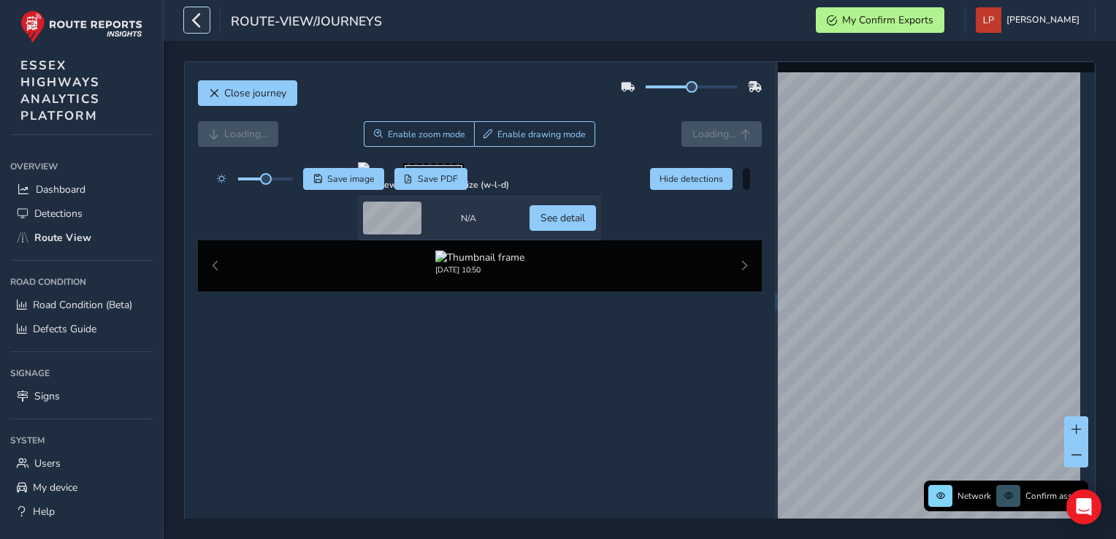
click at [197, 18] on icon "button" at bounding box center [196, 20] width 15 height 26
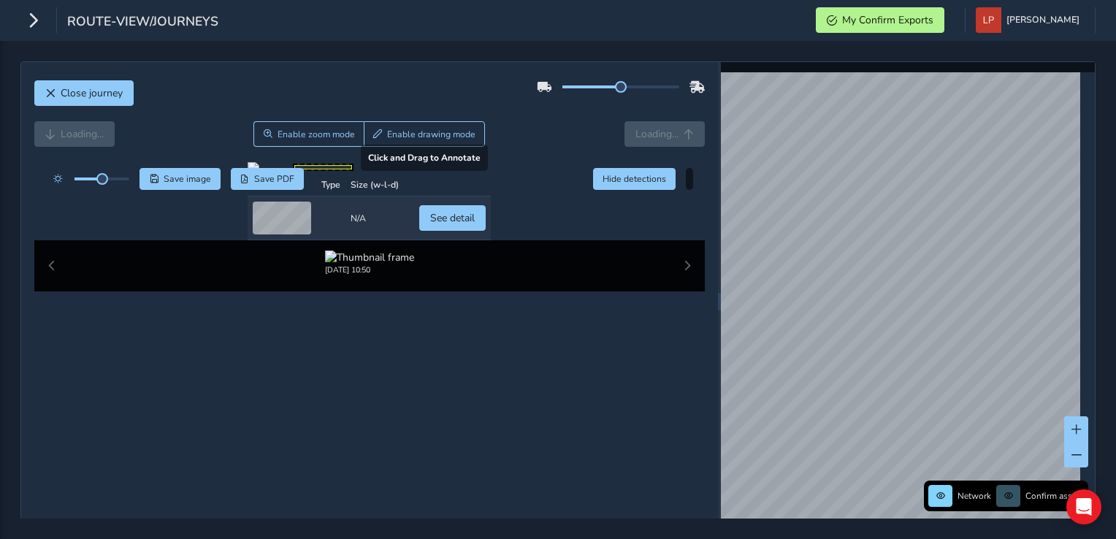
click at [261, 174] on div at bounding box center [369, 168] width 243 height 12
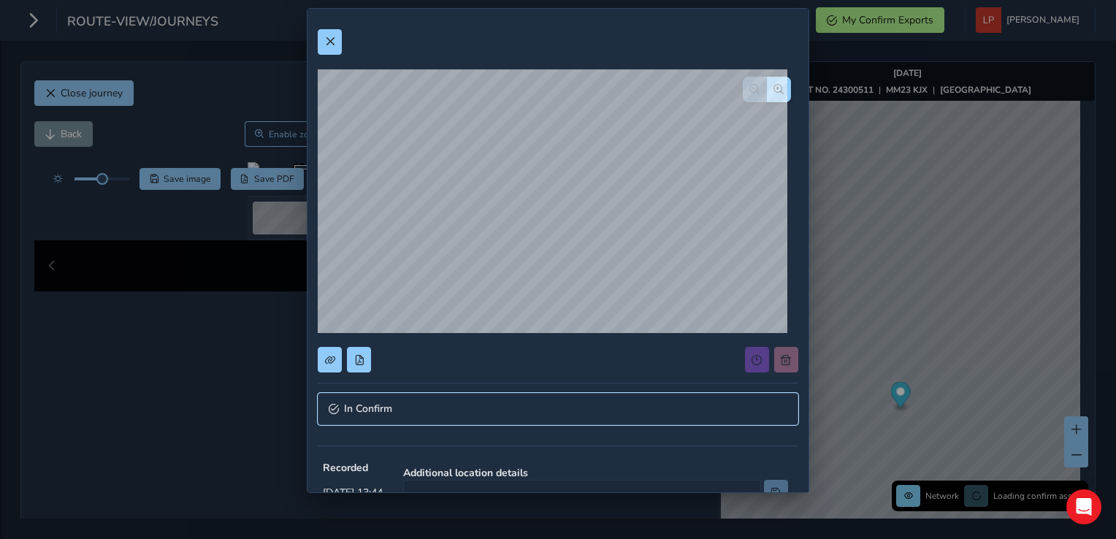
click at [438, 401] on link "In Confirm" at bounding box center [558, 409] width 481 height 32
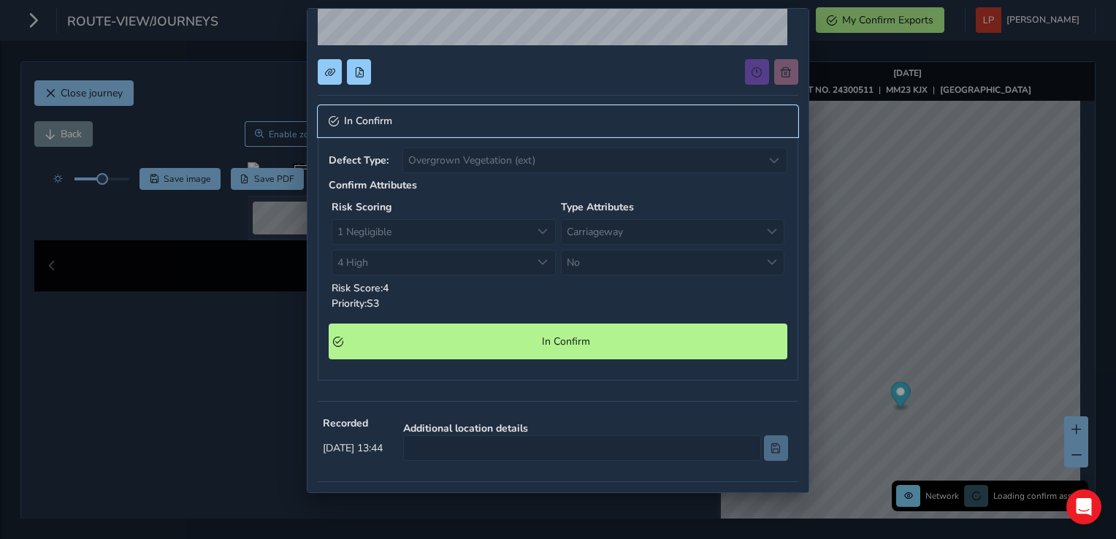
scroll to position [292, 0]
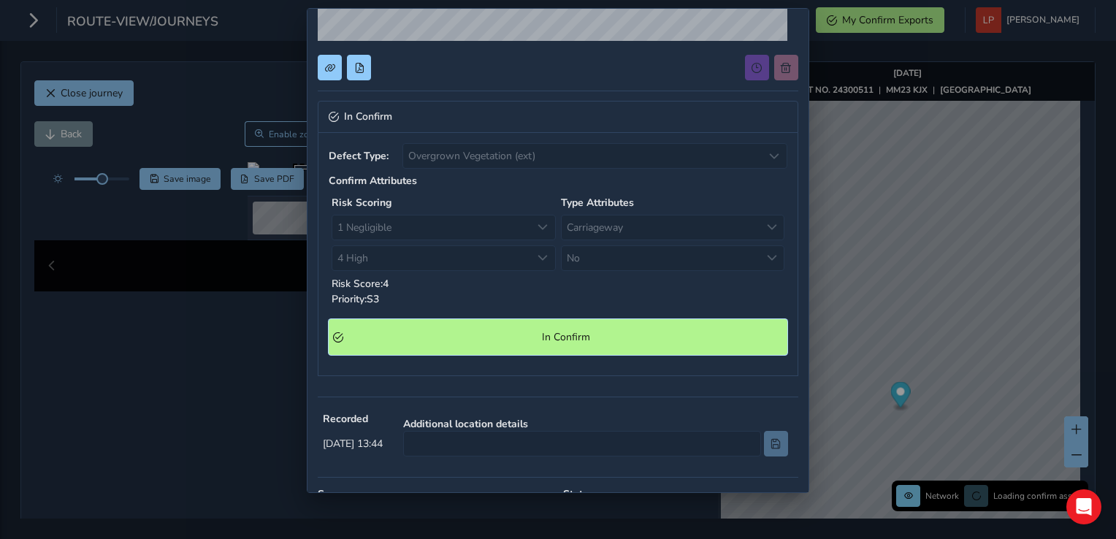
click at [462, 338] on span "In Confirm" at bounding box center [565, 337] width 435 height 14
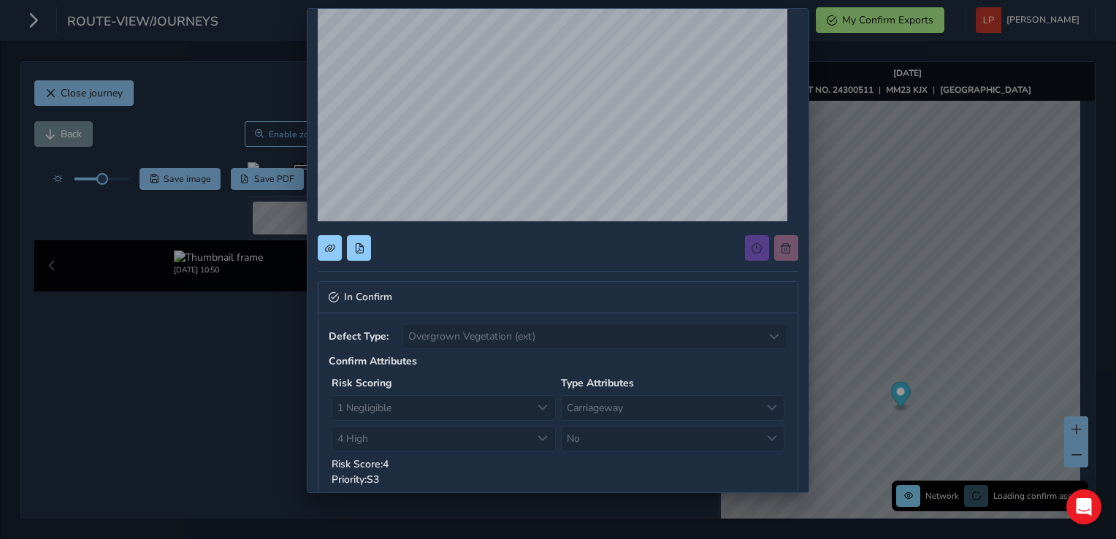
scroll to position [0, 0]
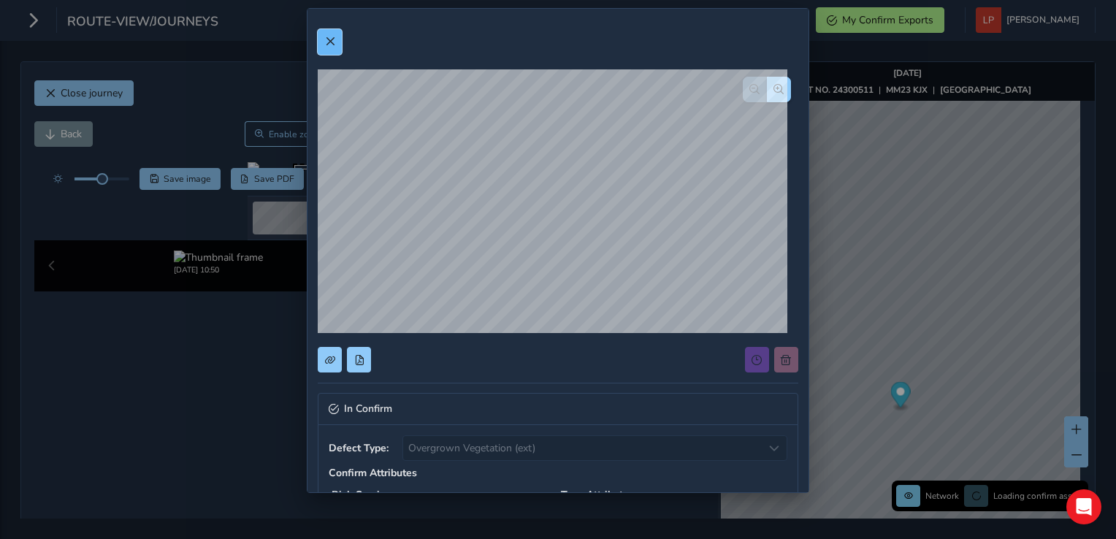
click at [330, 40] on span at bounding box center [330, 42] width 10 height 10
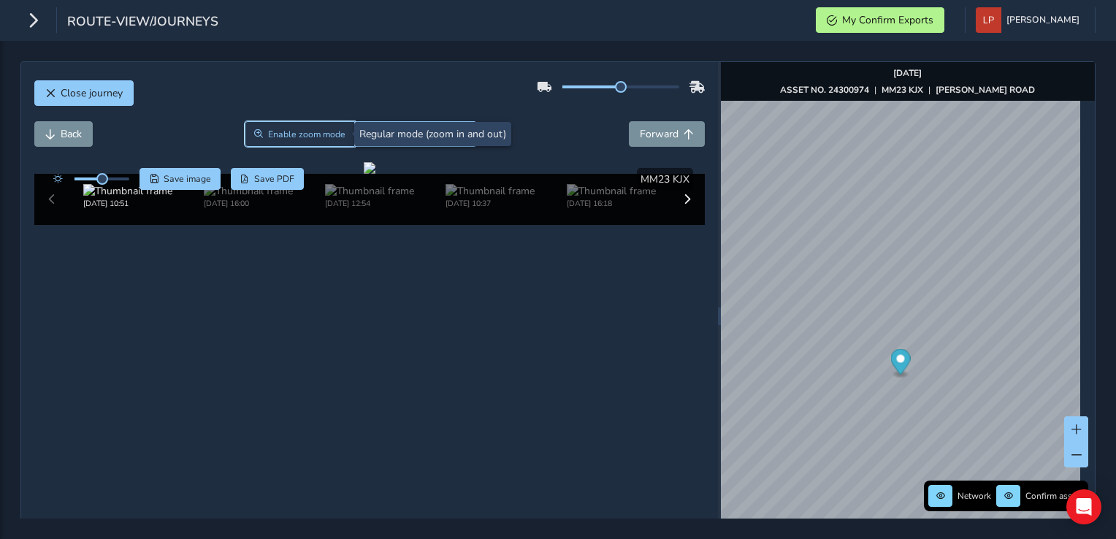
click at [295, 130] on span "Enable zoom mode" at bounding box center [306, 135] width 77 height 12
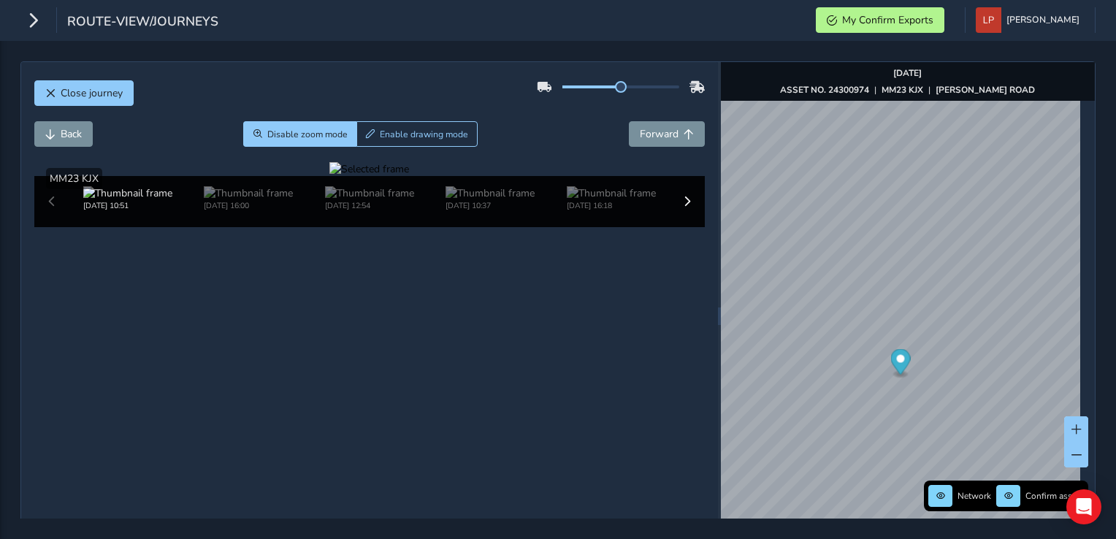
click at [332, 176] on div at bounding box center [369, 169] width 80 height 14
click at [330, 314] on img at bounding box center [739, 417] width 2104 height 1183
click at [291, 136] on span "Disable zoom mode" at bounding box center [307, 135] width 80 height 12
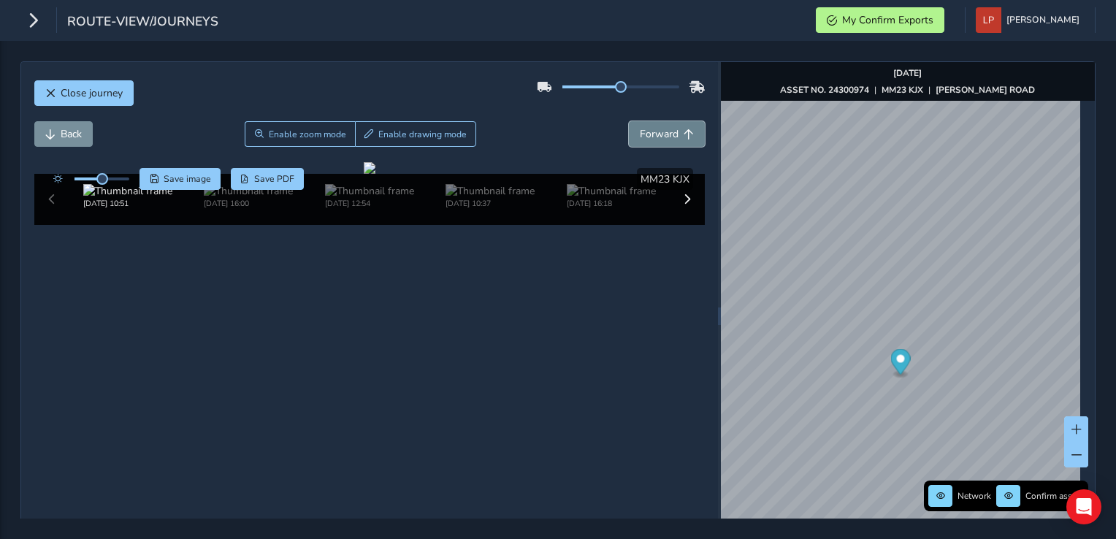
click at [640, 127] on span "Forward" at bounding box center [659, 134] width 39 height 14
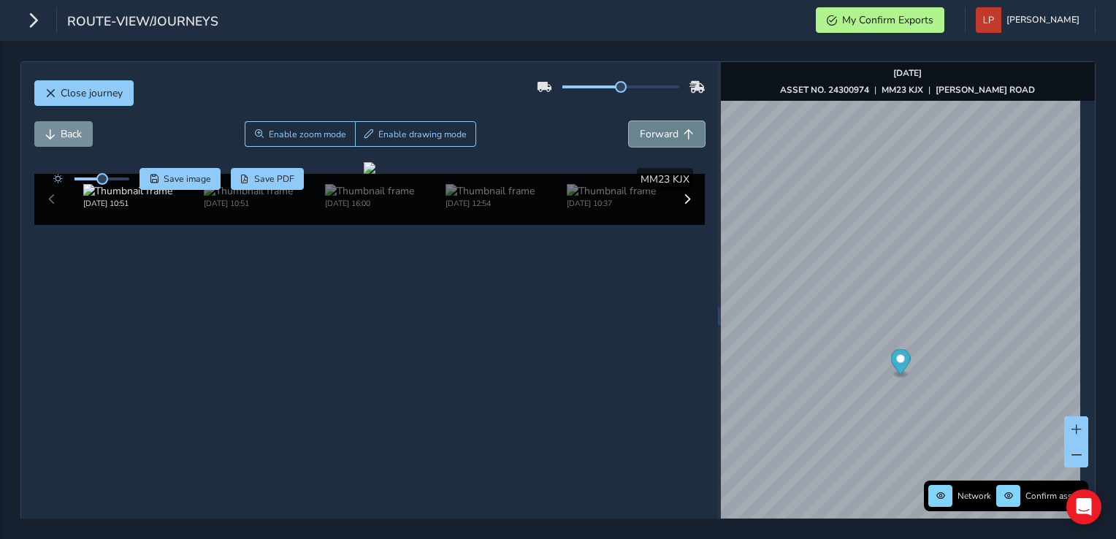
click at [640, 127] on span "Forward" at bounding box center [659, 134] width 39 height 14
click at [77, 128] on span "Back" at bounding box center [71, 134] width 21 height 14
click at [88, 144] on button "Back" at bounding box center [63, 134] width 58 height 26
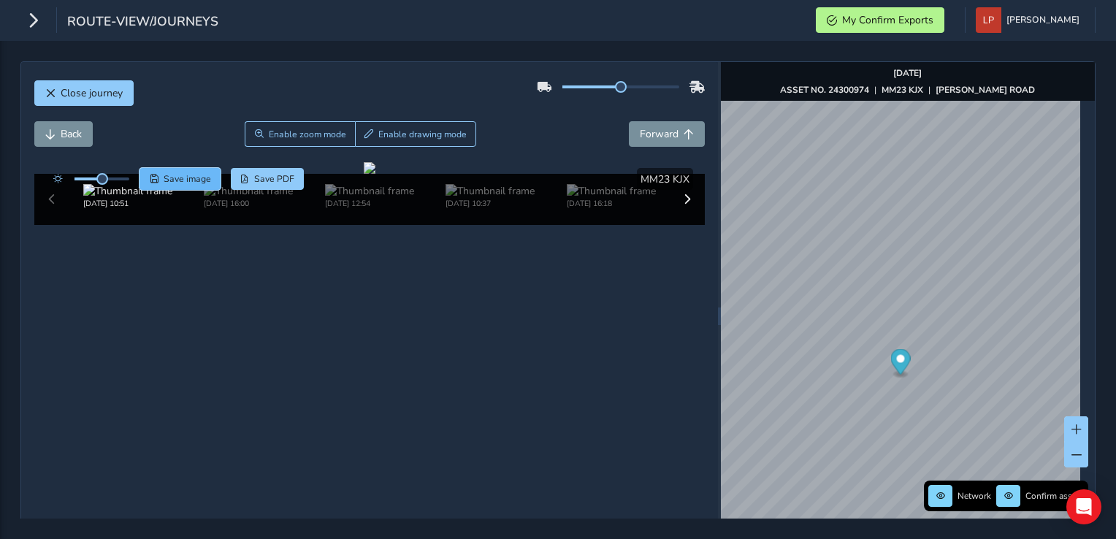
click at [181, 172] on button "Save image" at bounding box center [180, 179] width 81 height 22
click at [80, 133] on span "Back" at bounding box center [71, 134] width 21 height 14
click at [193, 175] on span "Save image" at bounding box center [187, 179] width 47 height 12
